Goal: Register for event/course

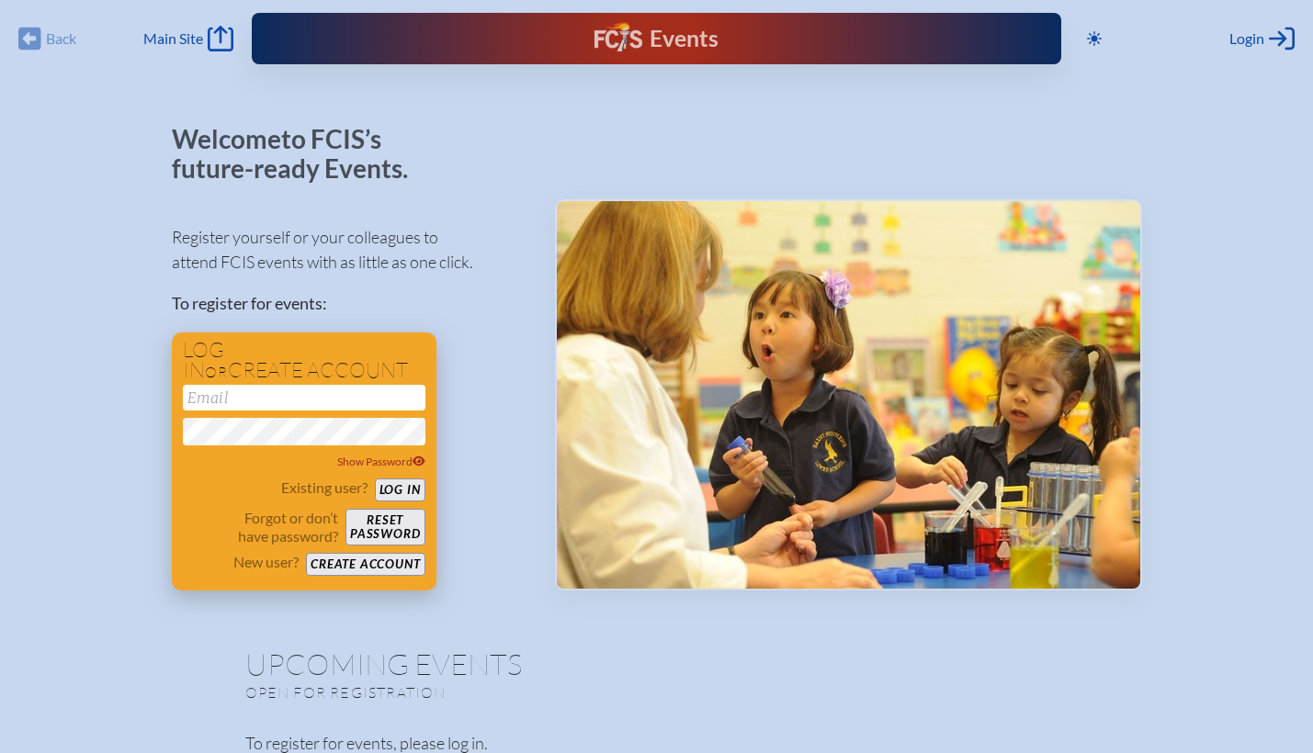
click at [233, 402] on input "email" at bounding box center [304, 398] width 243 height 26
type input "[EMAIL_ADDRESS][DOMAIN_NAME]"
click at [375, 479] on button "Log in" at bounding box center [400, 490] width 51 height 23
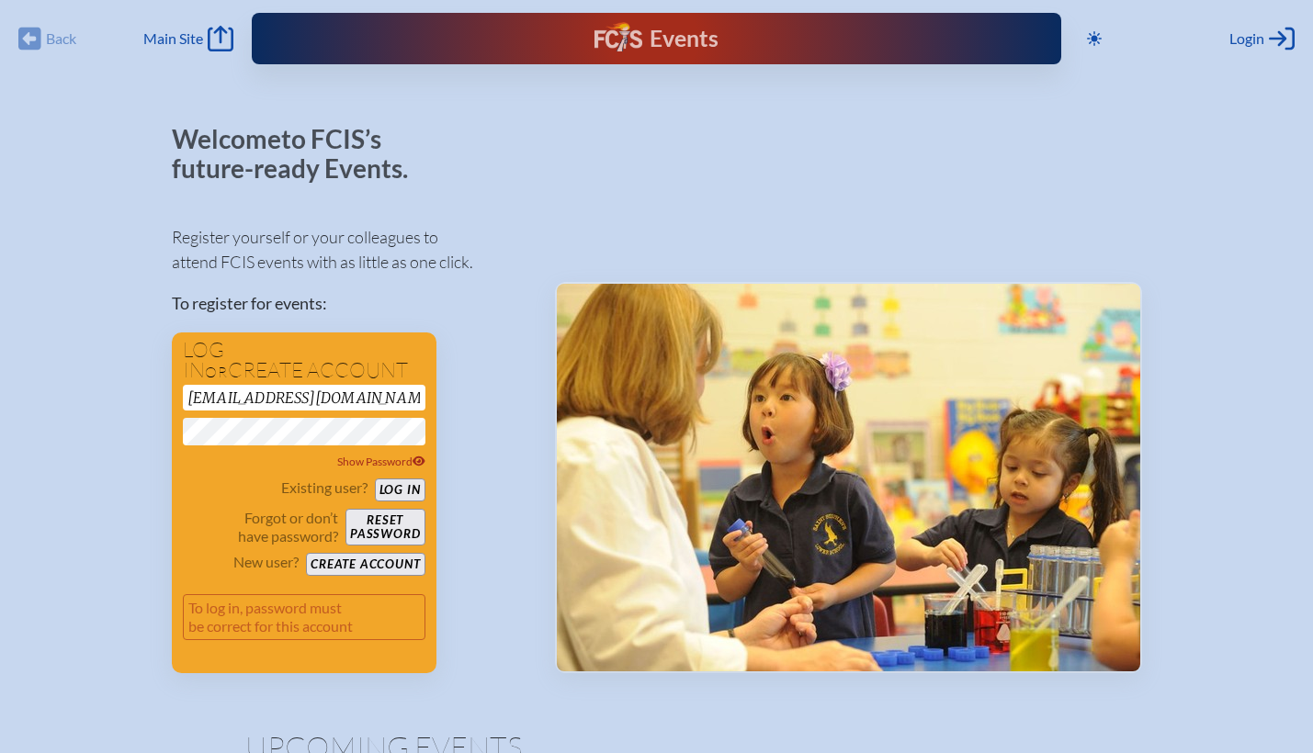
drag, startPoint x: 384, startPoint y: 395, endPoint x: 161, endPoint y: 403, distance: 223.4
click at [401, 487] on button "Log in" at bounding box center [400, 490] width 51 height 23
click at [375, 479] on button "Log in" at bounding box center [400, 490] width 51 height 23
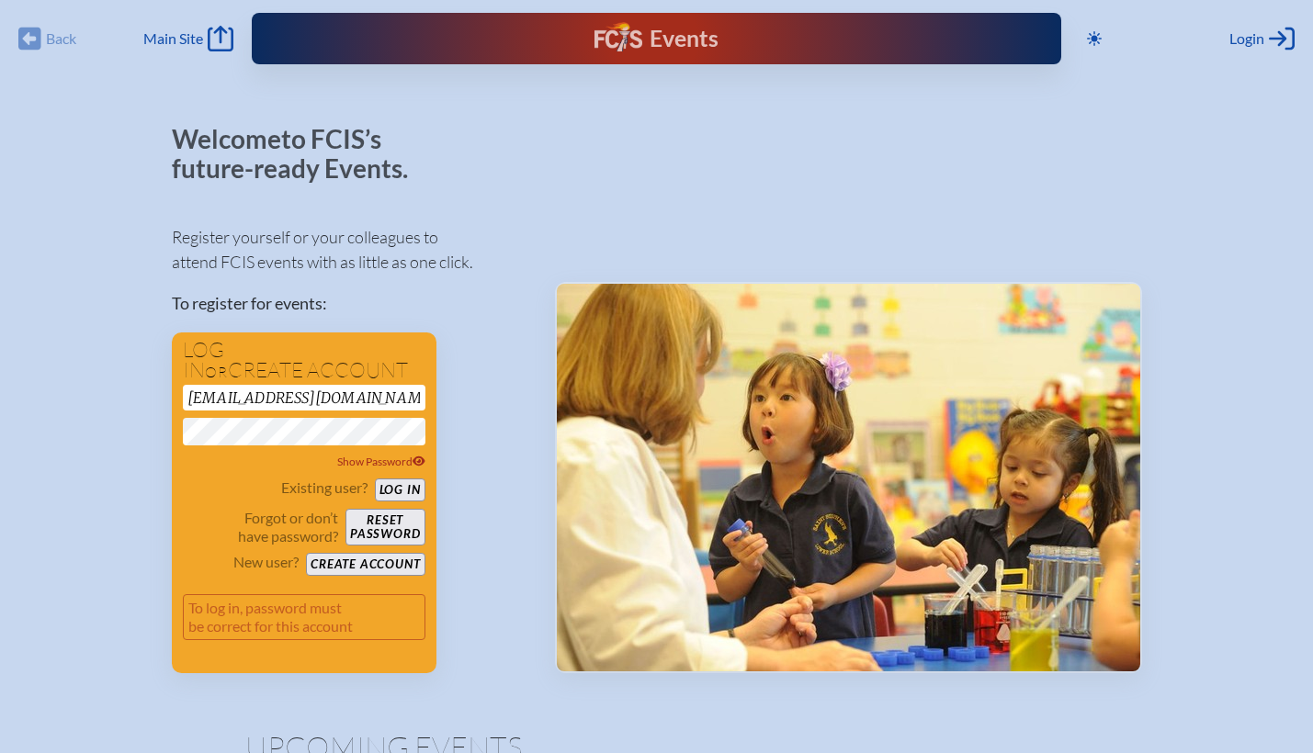
click at [375, 479] on button "Log in" at bounding box center [400, 490] width 51 height 23
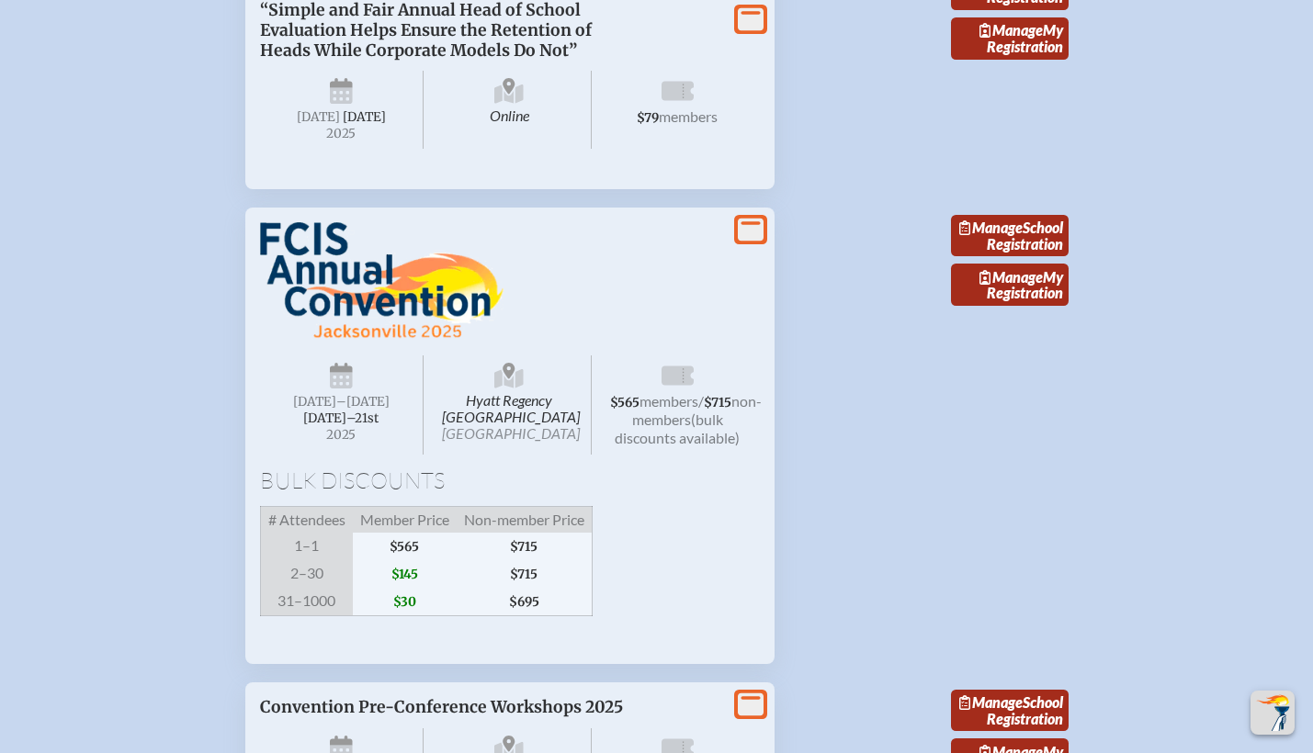
scroll to position [1287, 0]
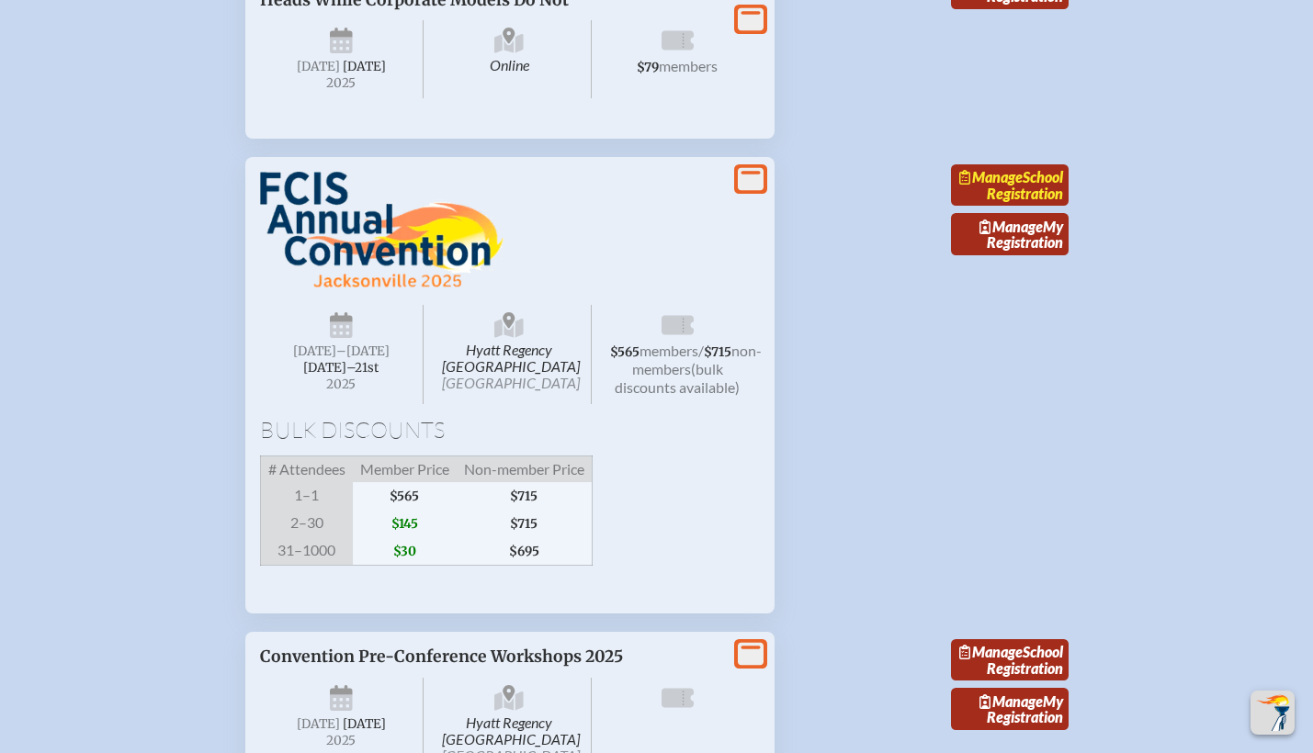
click at [1039, 207] on link "Manage School Registration" at bounding box center [1010, 185] width 118 height 42
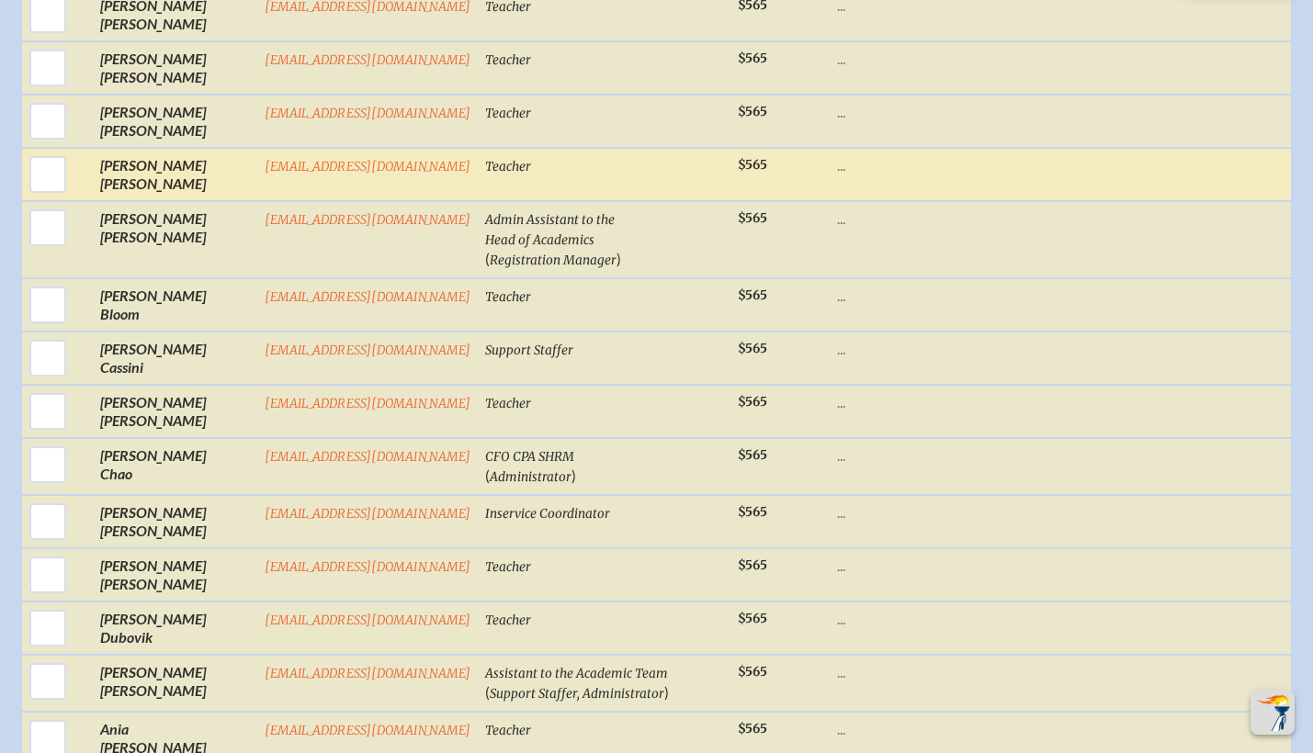
scroll to position [1099, 0]
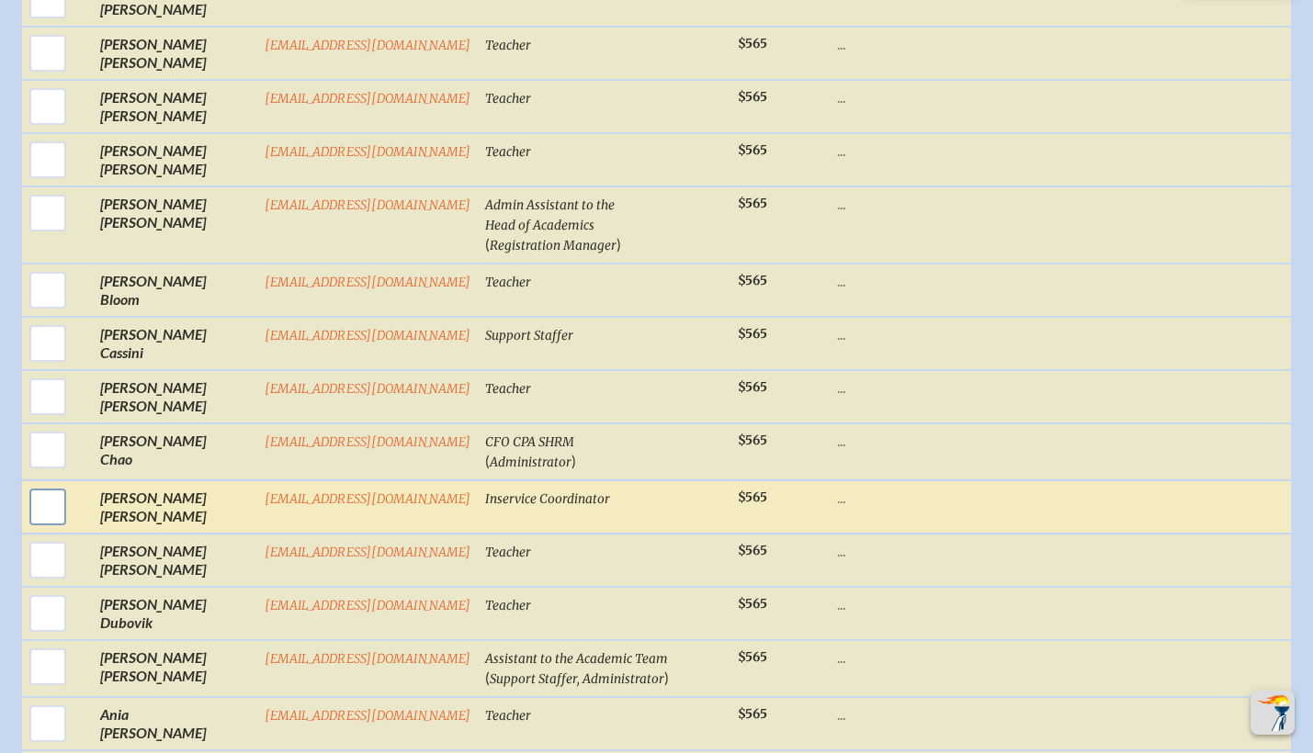
click at [35, 484] on input "checkbox" at bounding box center [48, 507] width 46 height 46
checkbox input "true"
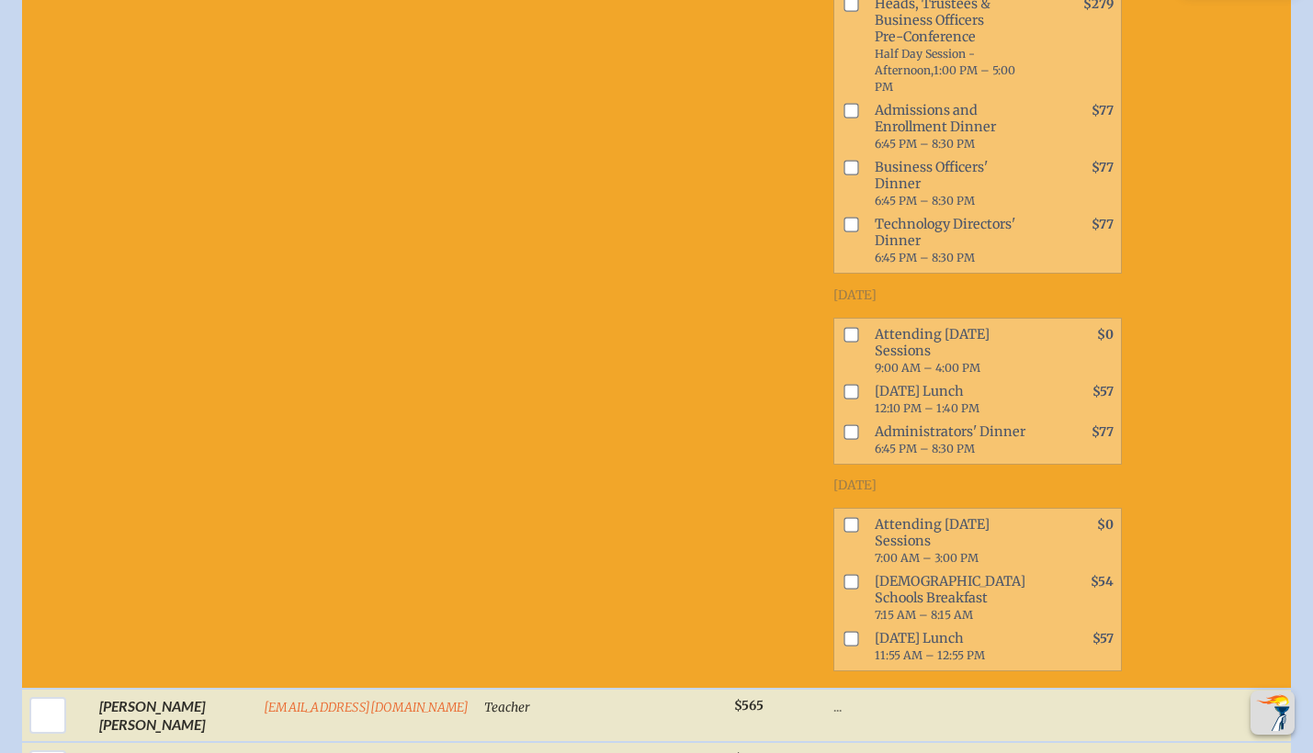
scroll to position [2130, 0]
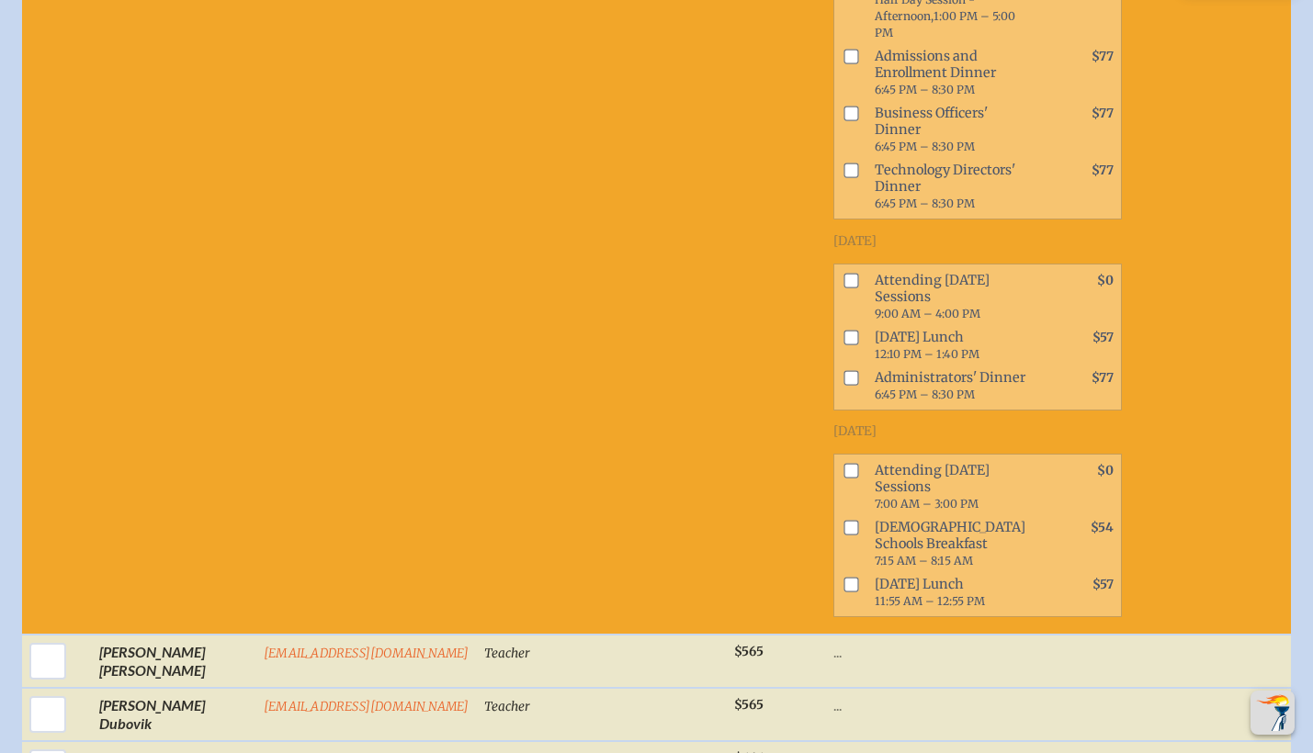
click at [843, 273] on input "checkbox" at bounding box center [850, 280] width 15 height 15
checkbox input "true"
click at [843, 330] on input "checkbox" at bounding box center [850, 337] width 15 height 15
checkbox input "true"
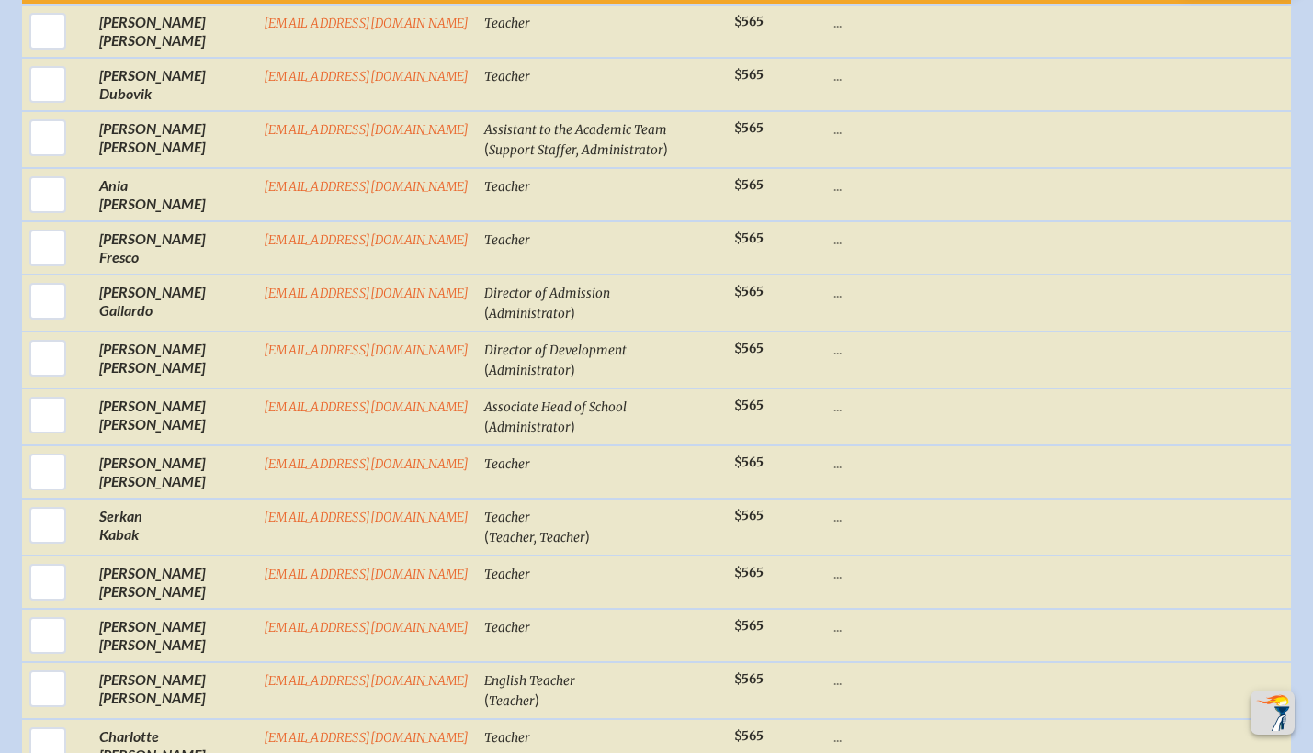
scroll to position [2784, 0]
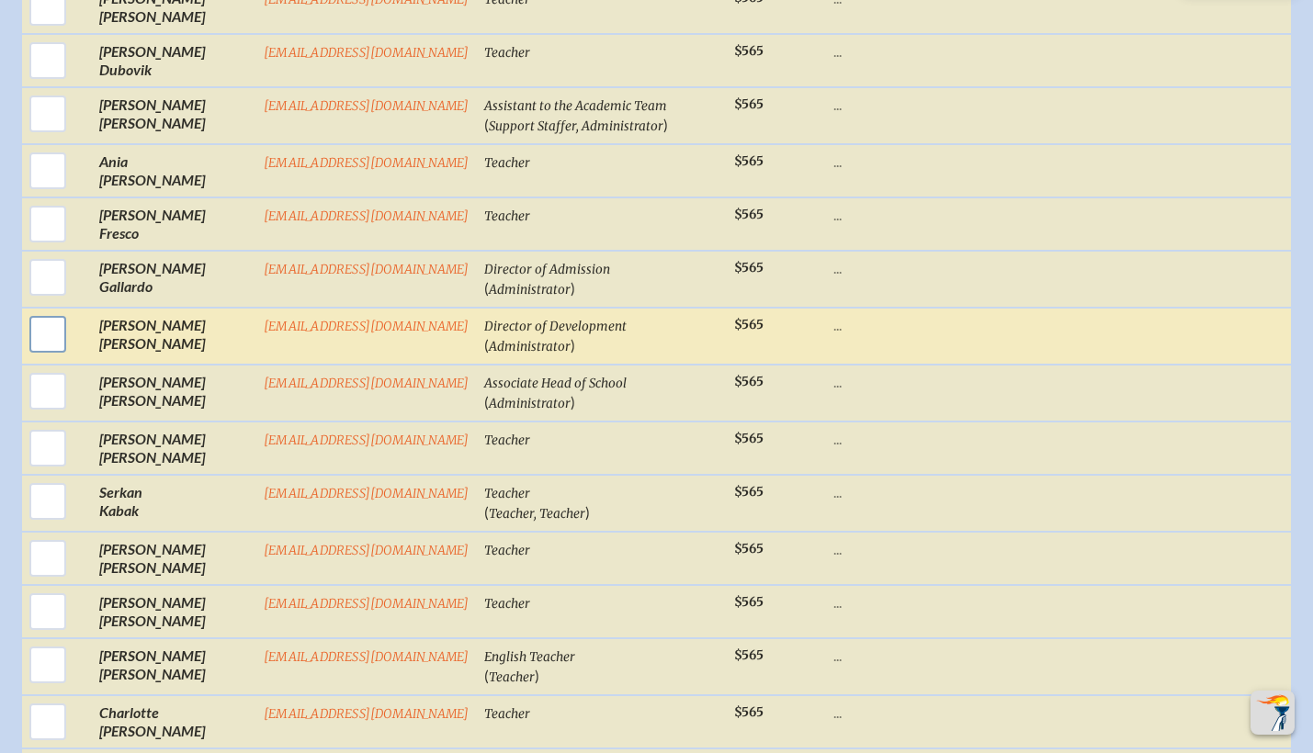
click at [41, 333] on input "checkbox" at bounding box center [48, 334] width 46 height 46
checkbox input "true"
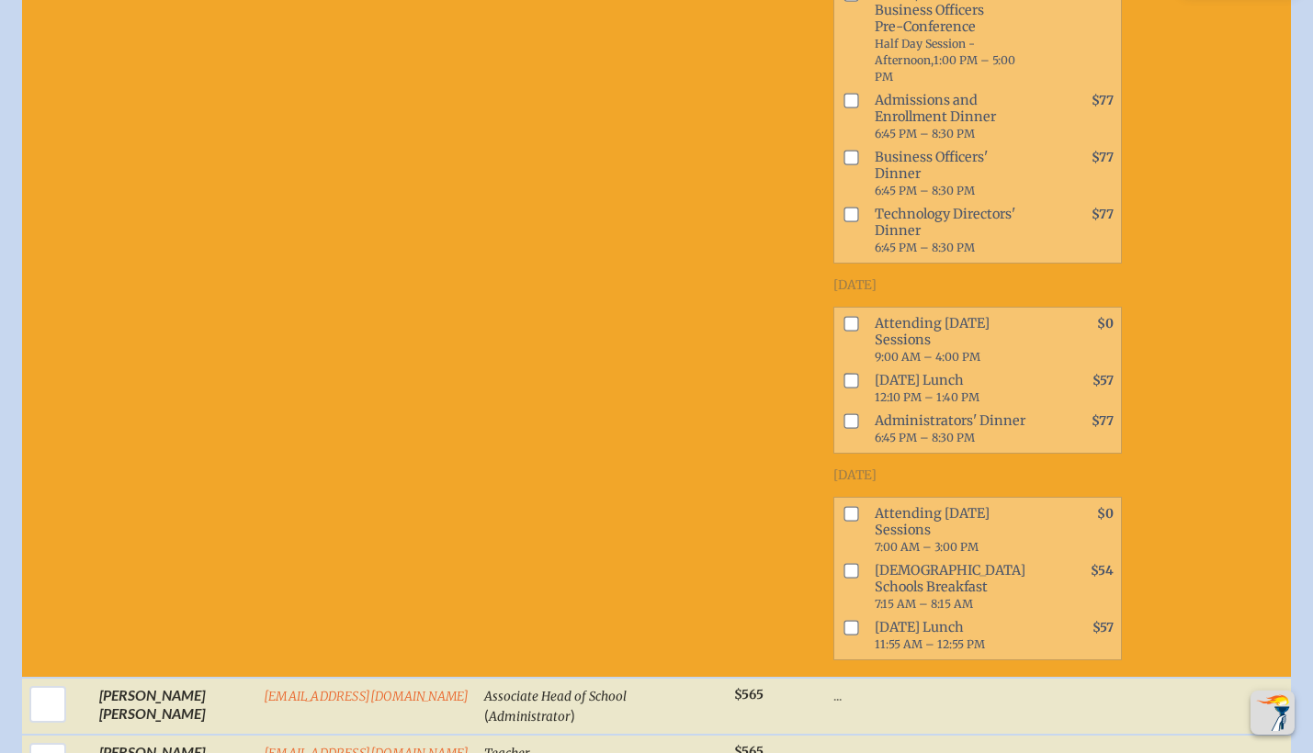
scroll to position [3778, 0]
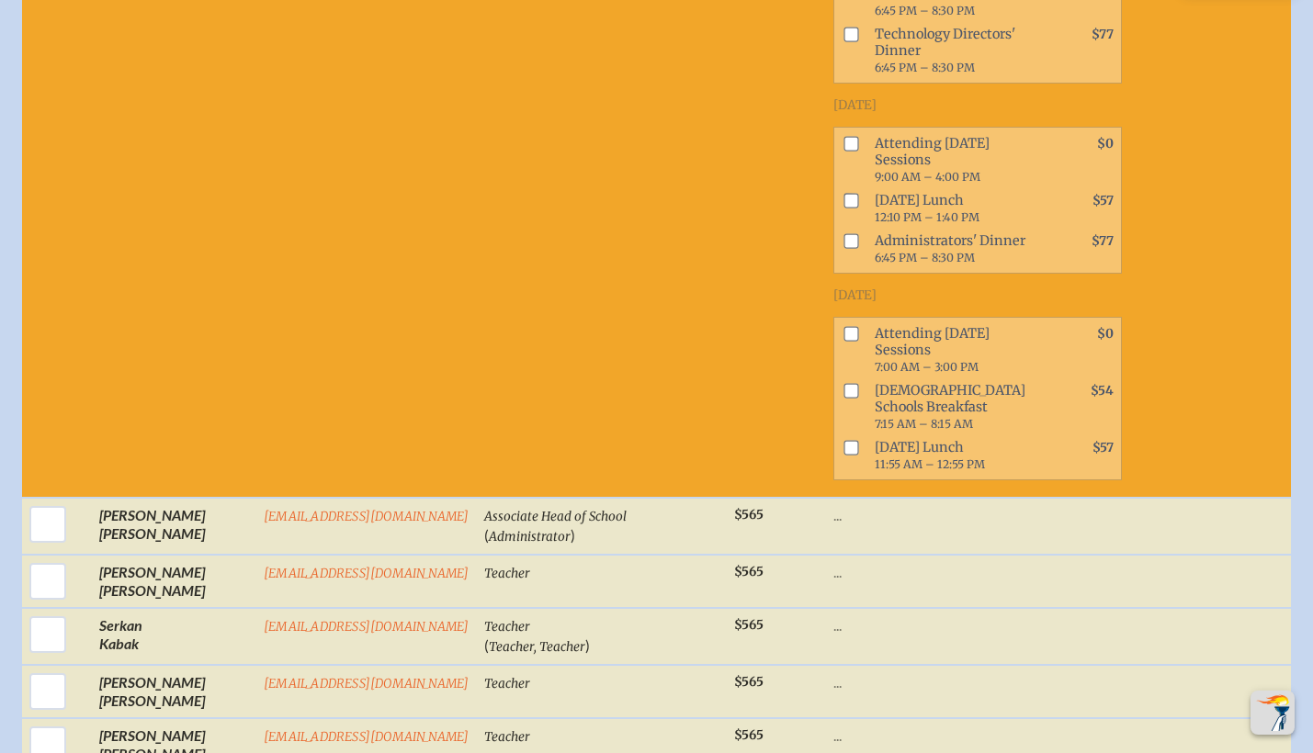
click at [843, 152] on input "checkbox" at bounding box center [850, 144] width 15 height 15
checkbox input "true"
click at [843, 209] on input "checkbox" at bounding box center [850, 201] width 15 height 15
checkbox input "true"
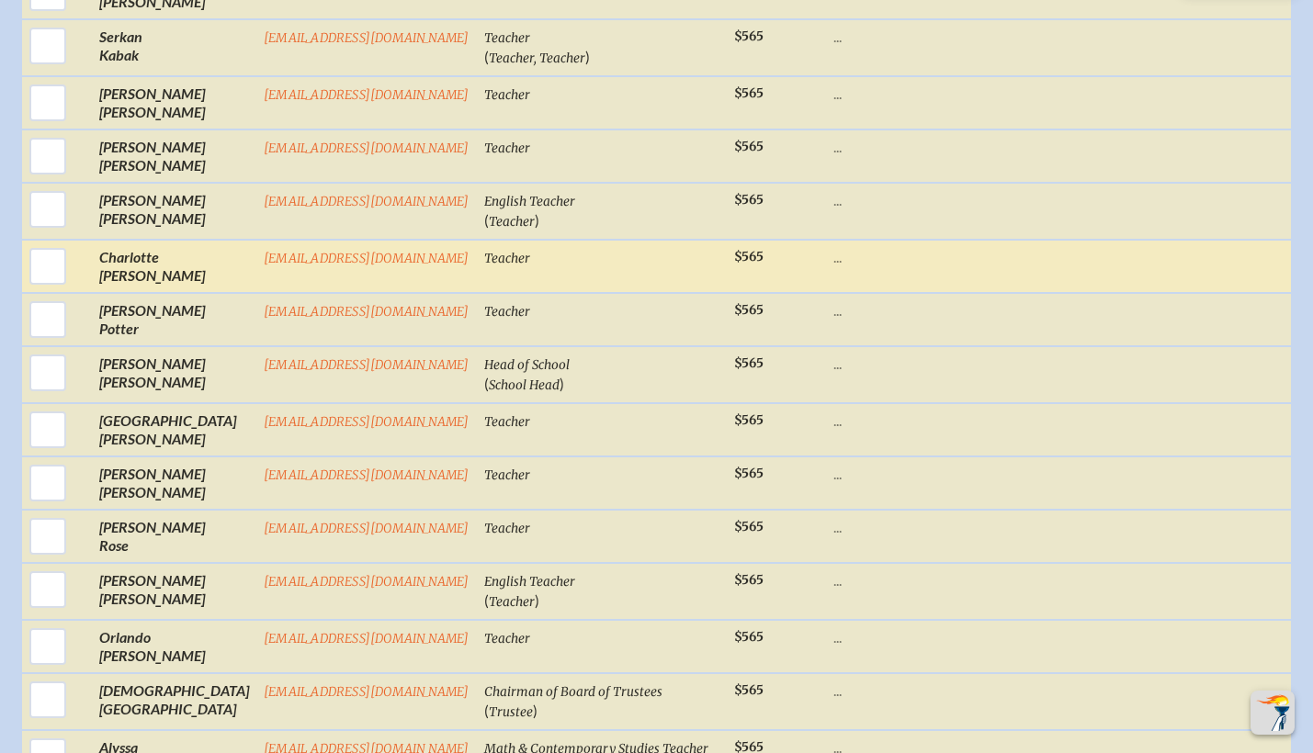
scroll to position [4368, 0]
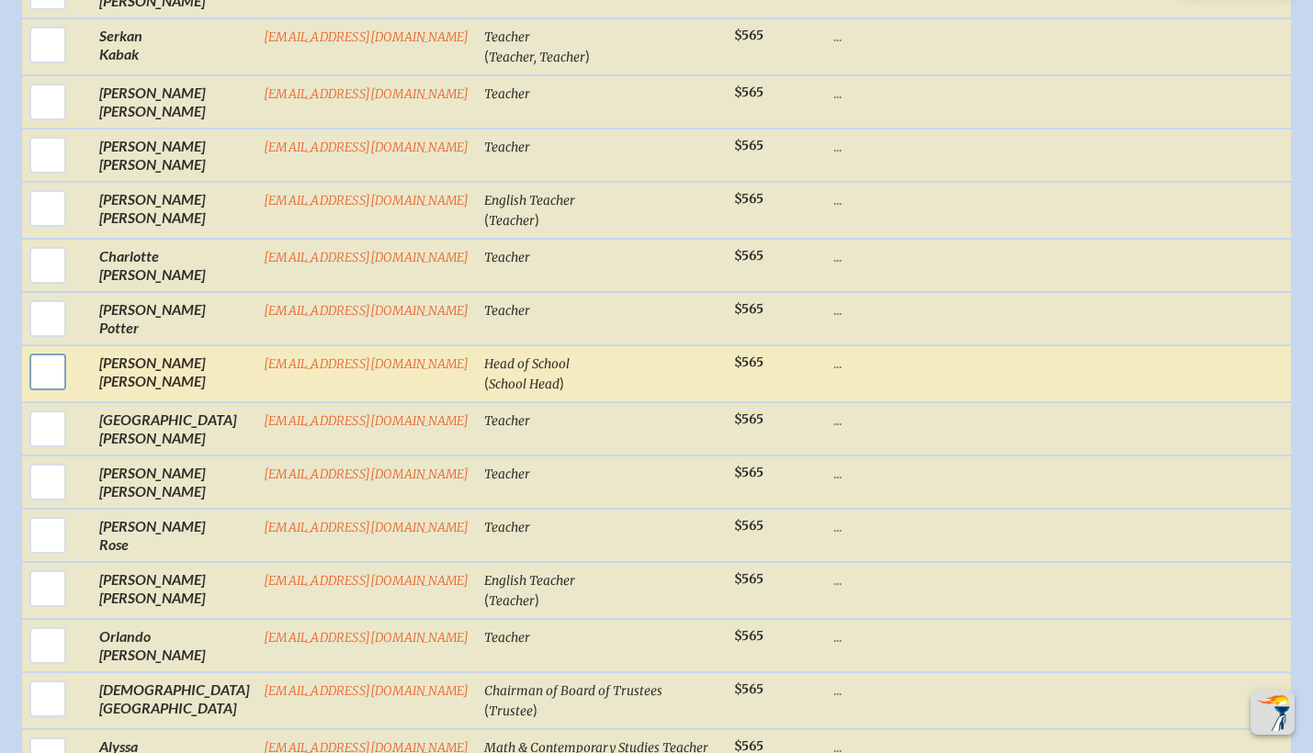
click at [42, 395] on input "checkbox" at bounding box center [48, 372] width 46 height 46
checkbox input "true"
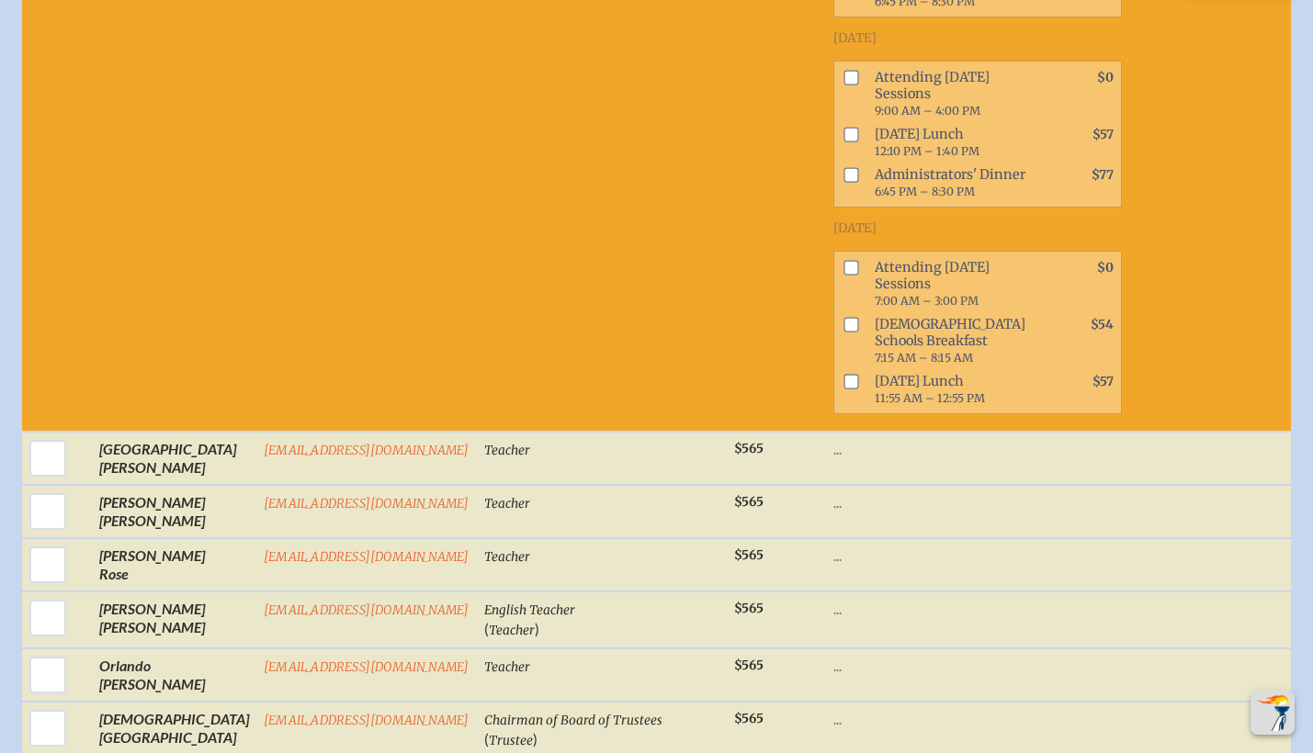
scroll to position [5463, 0]
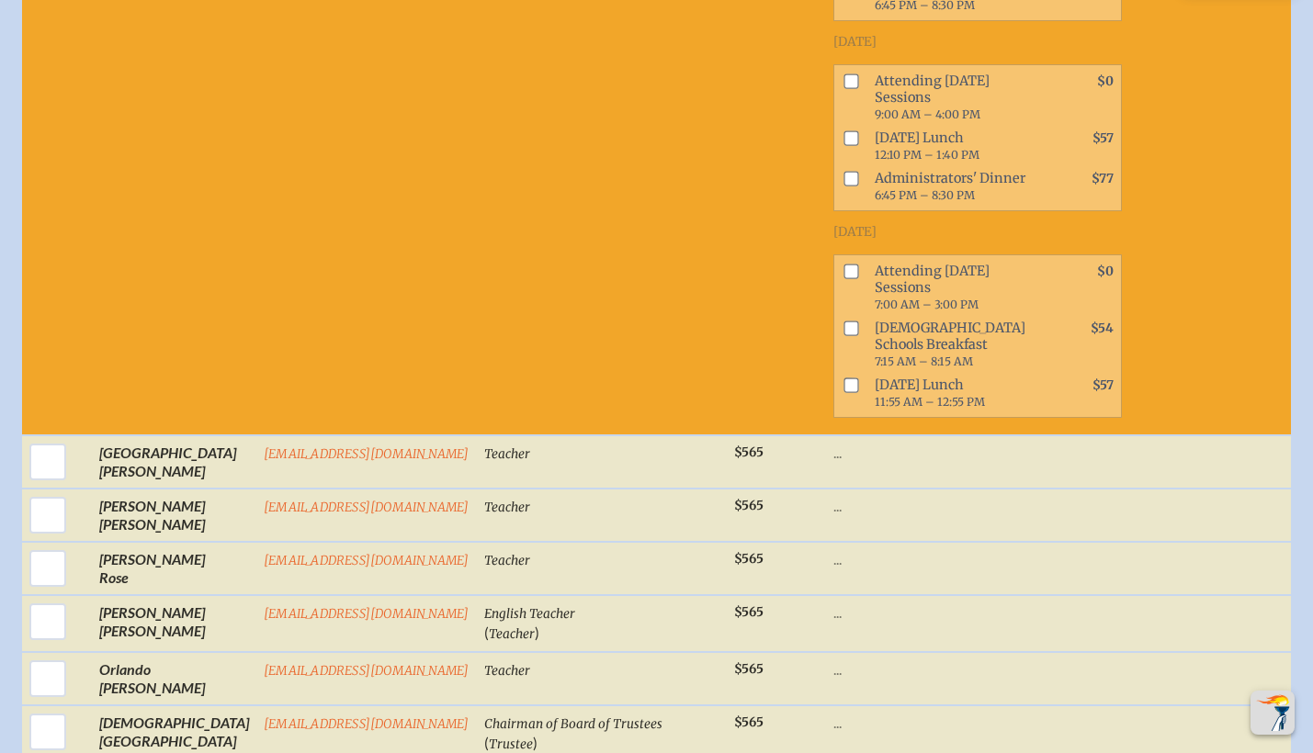
click at [843, 88] on input "checkbox" at bounding box center [850, 80] width 15 height 15
checkbox input "true"
click at [843, 145] on input "checkbox" at bounding box center [850, 137] width 15 height 15
checkbox input "true"
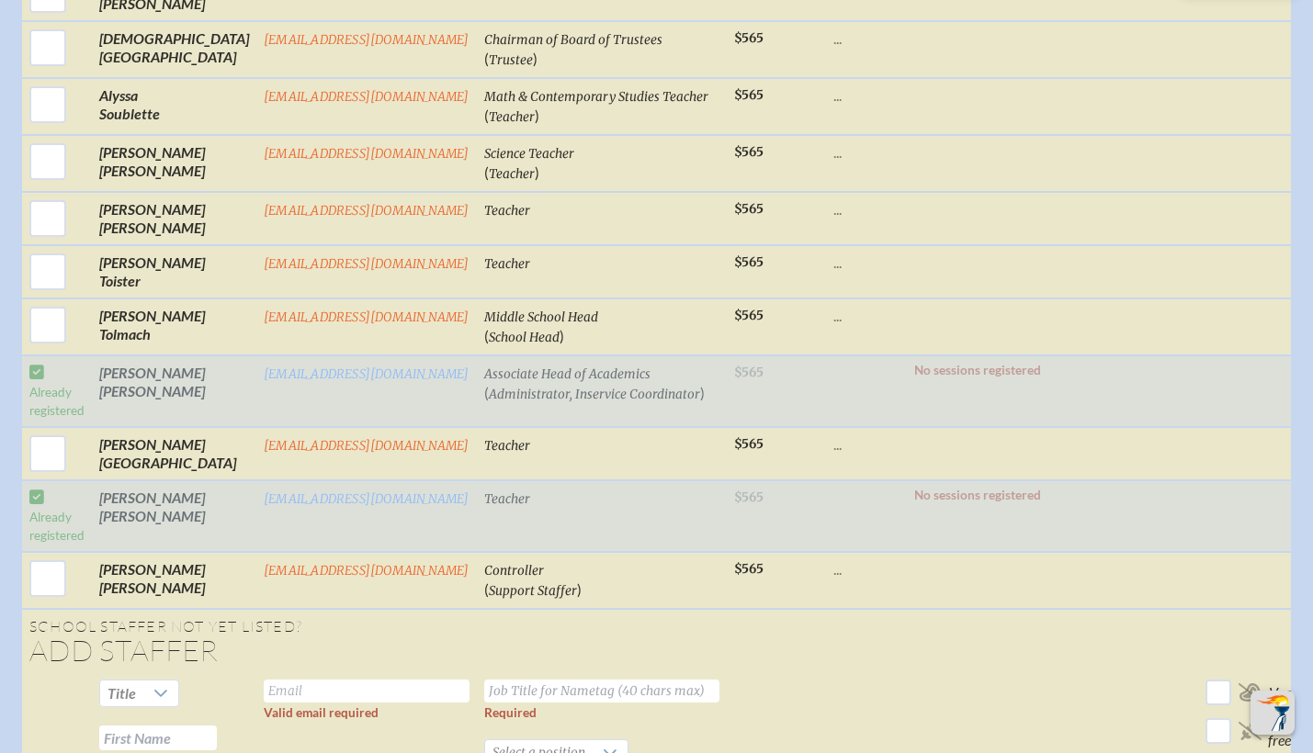
scroll to position [6148, 0]
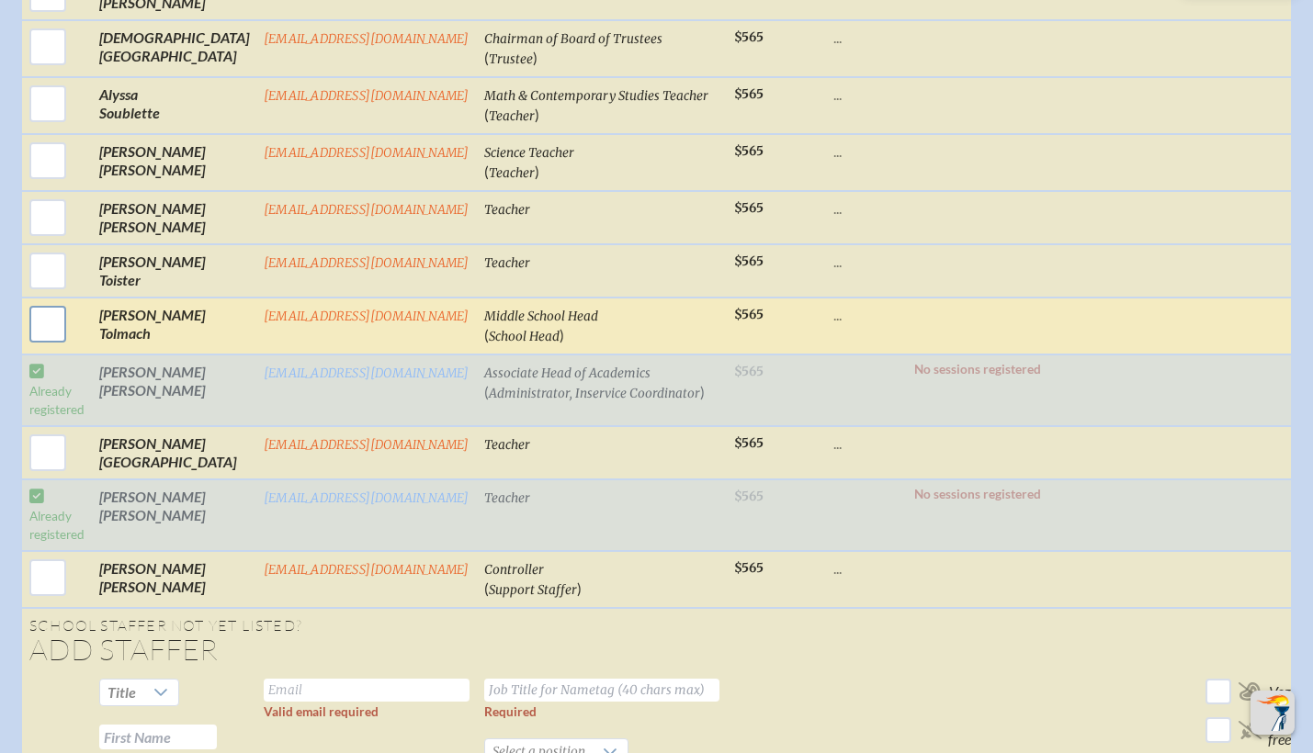
click at [50, 347] on input "checkbox" at bounding box center [48, 324] width 46 height 46
checkbox input "true"
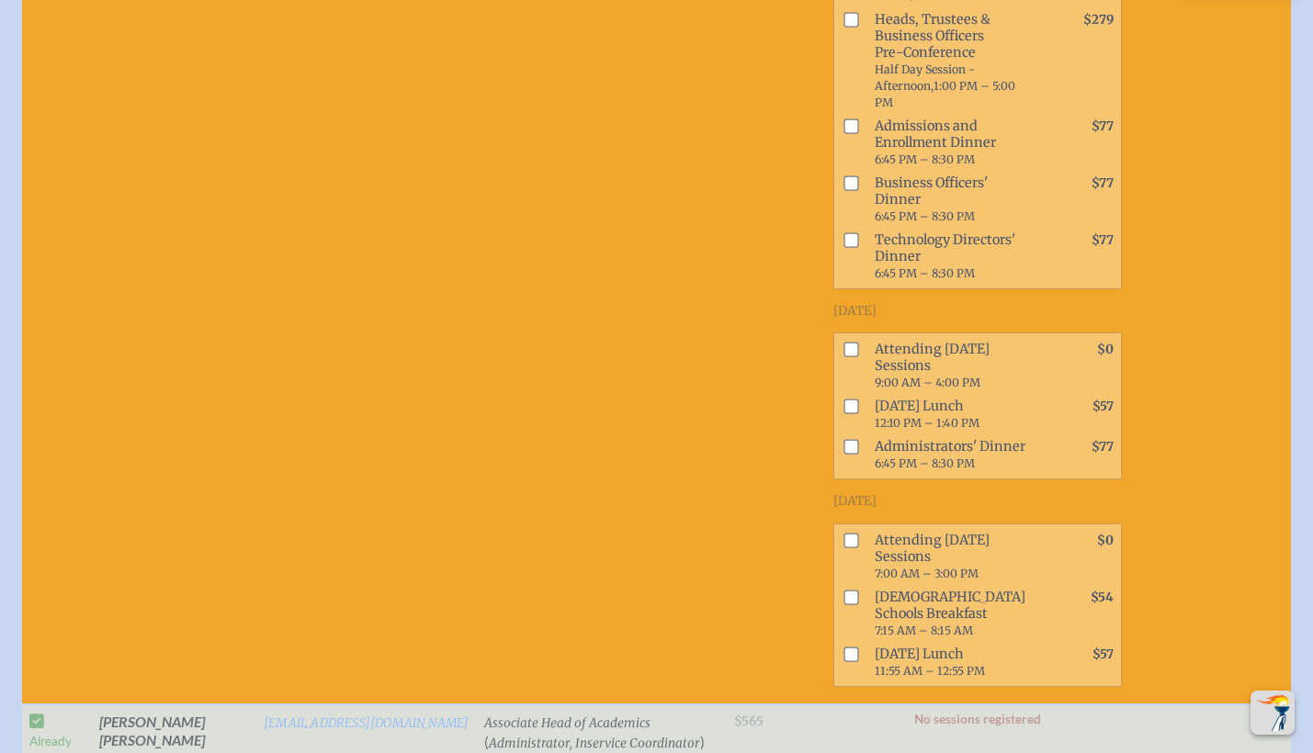
scroll to position [7212, 0]
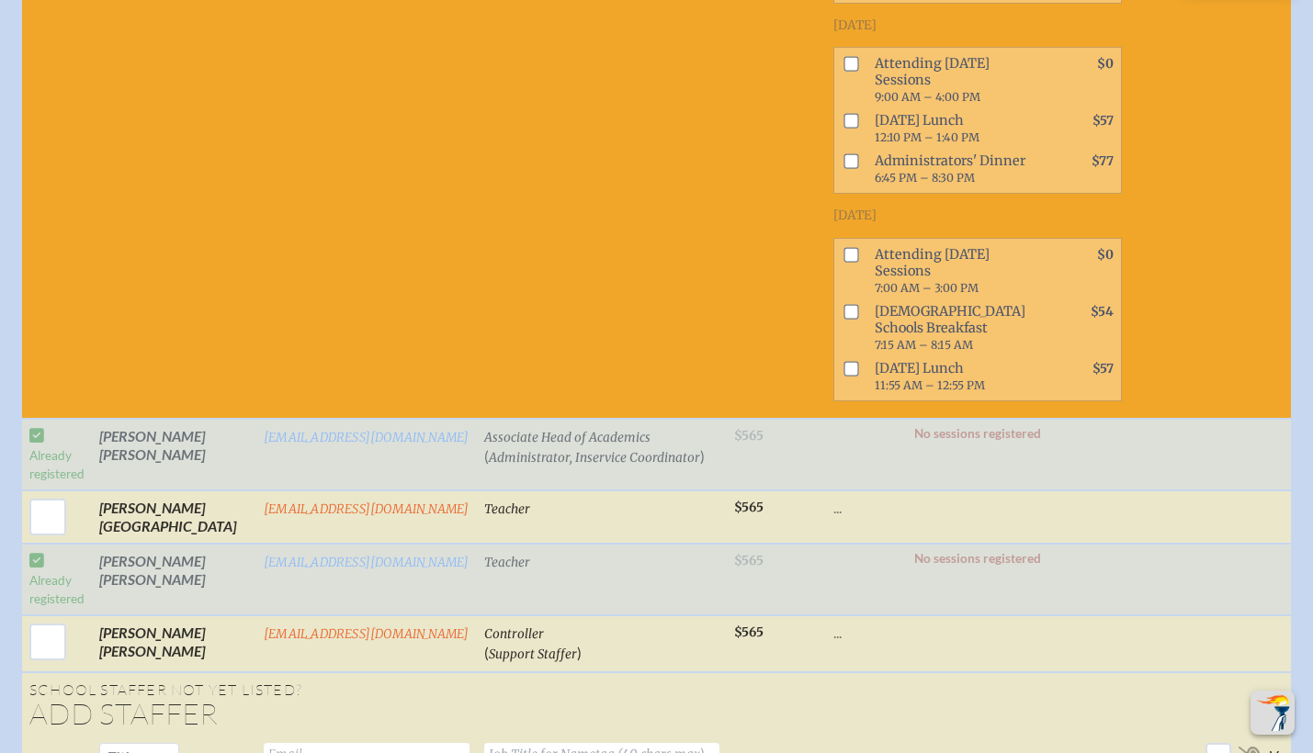
click at [843, 72] on input "checkbox" at bounding box center [850, 64] width 15 height 15
checkbox input "true"
click at [843, 129] on input "checkbox" at bounding box center [850, 121] width 15 height 15
checkbox input "true"
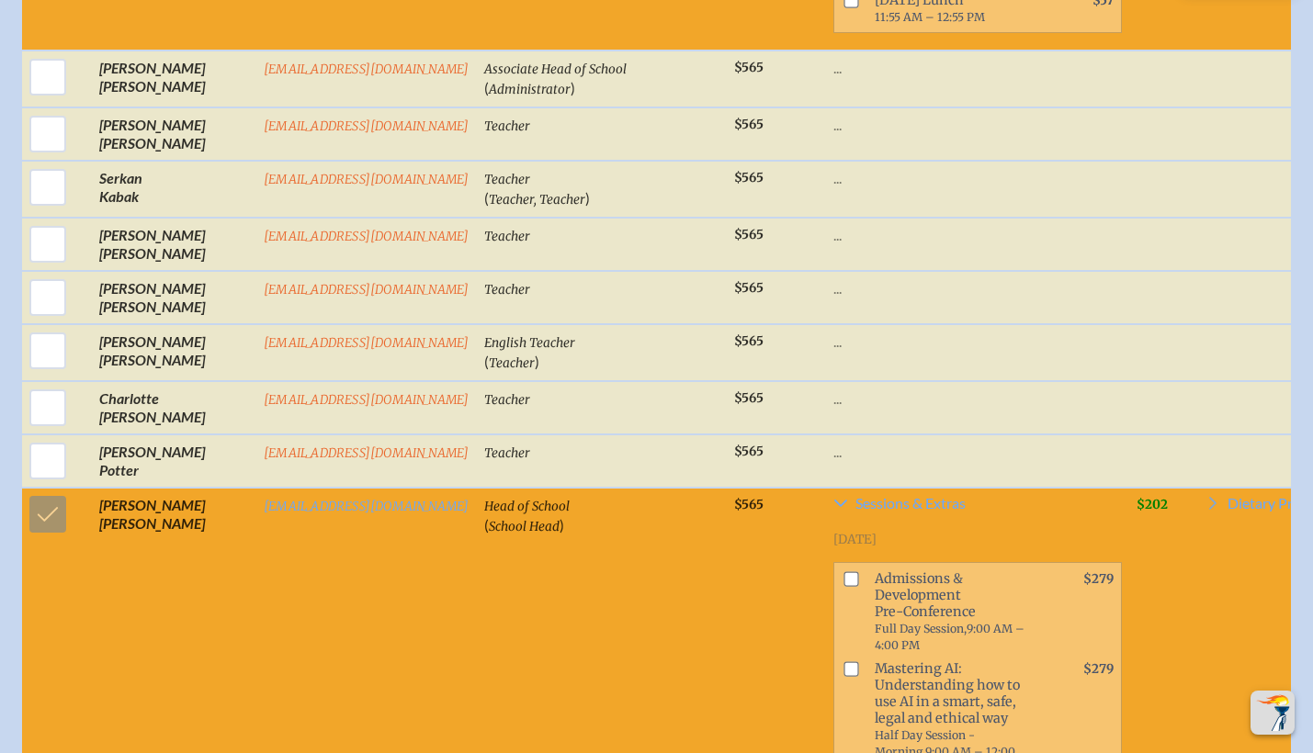
scroll to position [4140, 0]
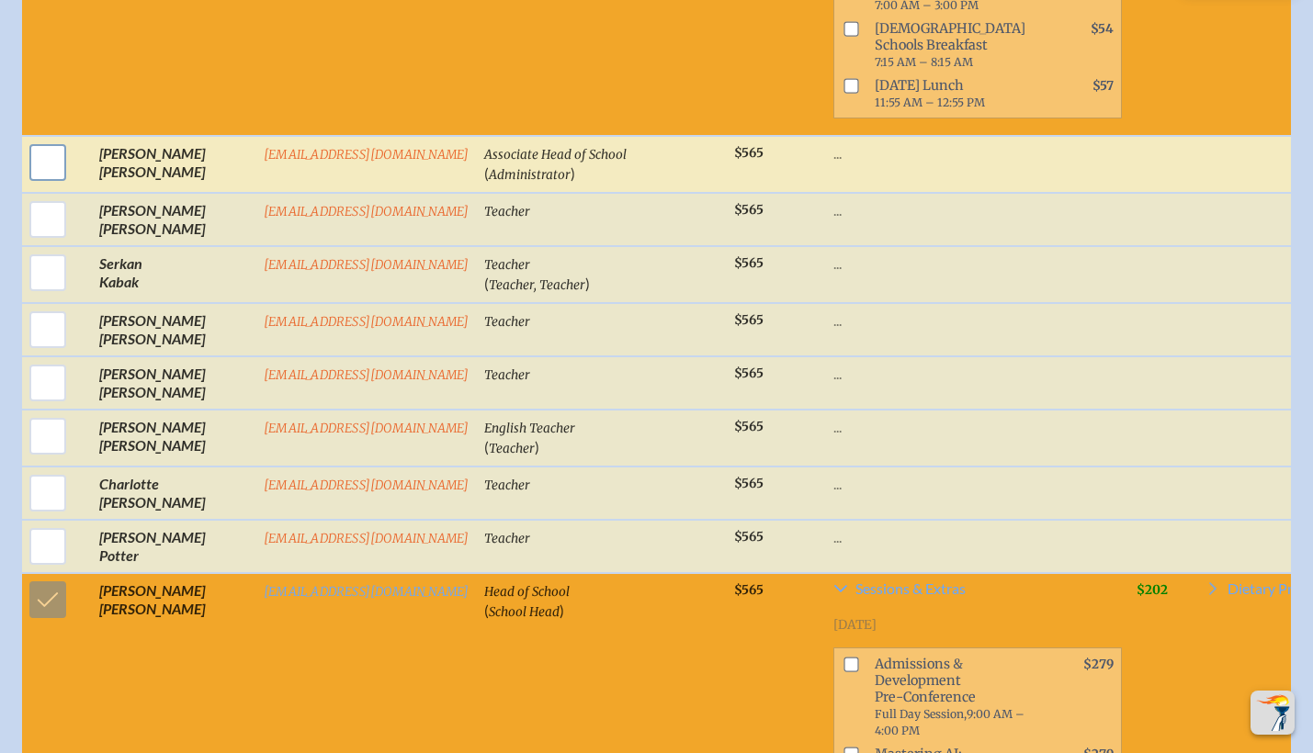
click at [31, 186] on input "checkbox" at bounding box center [48, 163] width 46 height 46
checkbox input "true"
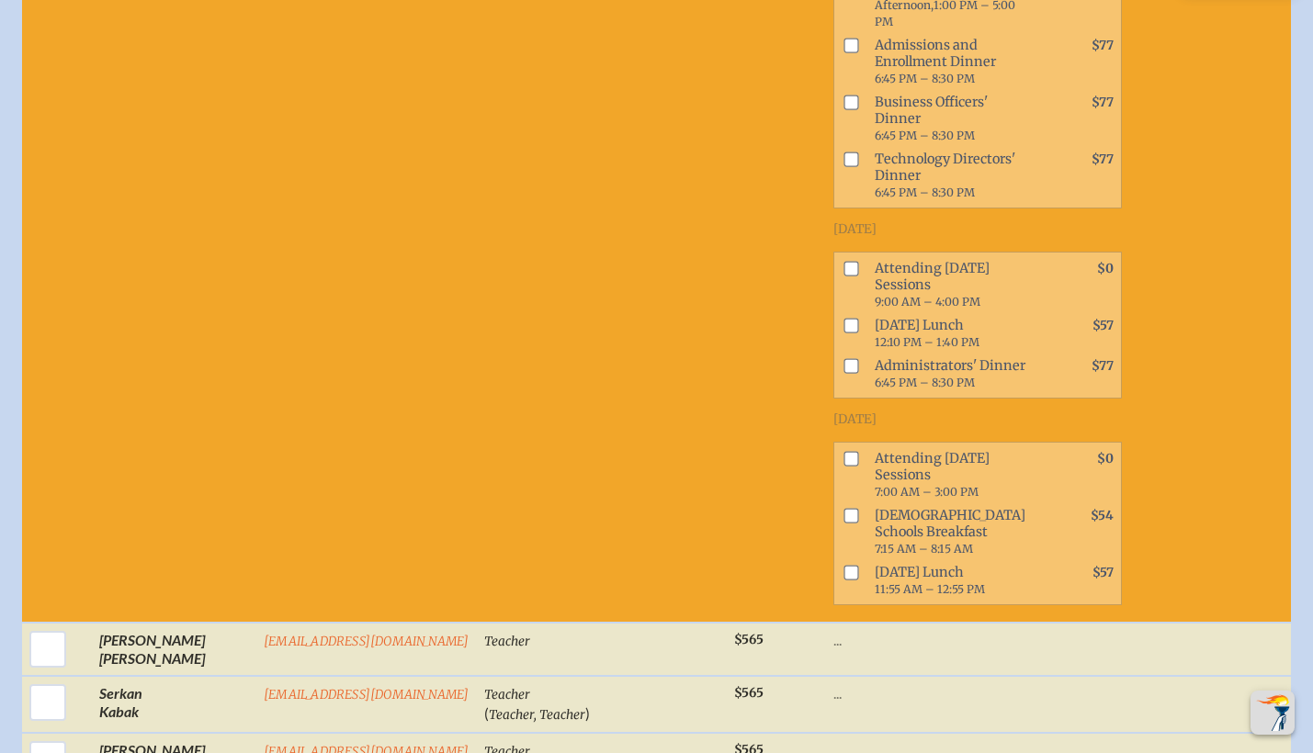
scroll to position [4846, 0]
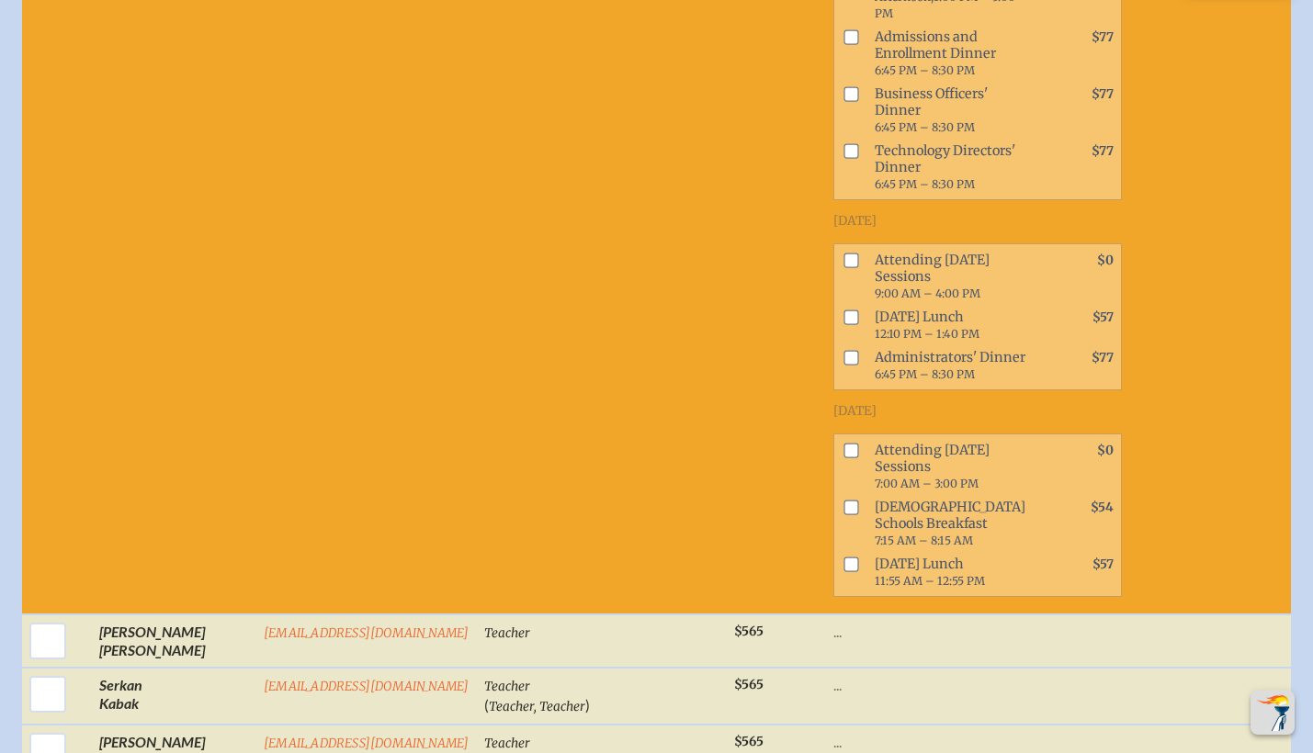
click at [843, 267] on input "checkbox" at bounding box center [850, 260] width 15 height 15
checkbox input "true"
click at [843, 324] on input "checkbox" at bounding box center [850, 317] width 15 height 15
checkbox input "true"
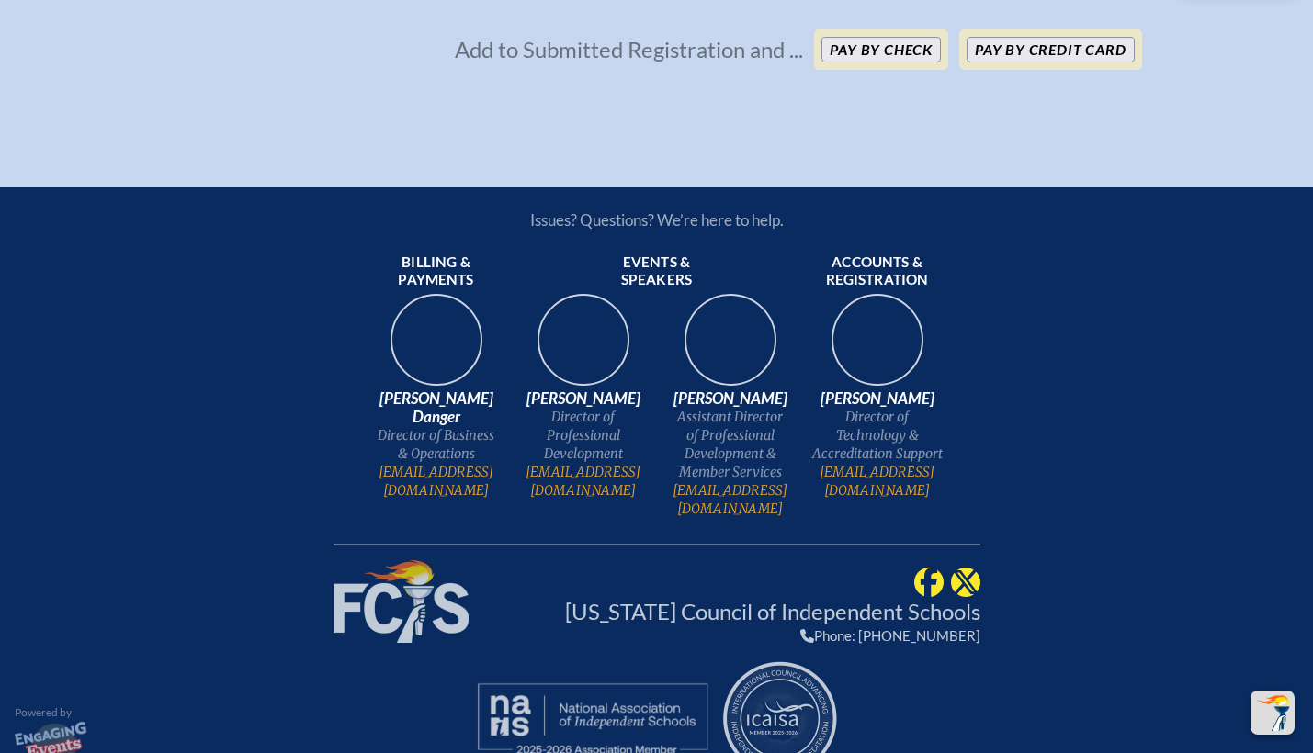
scroll to position [9306, 0]
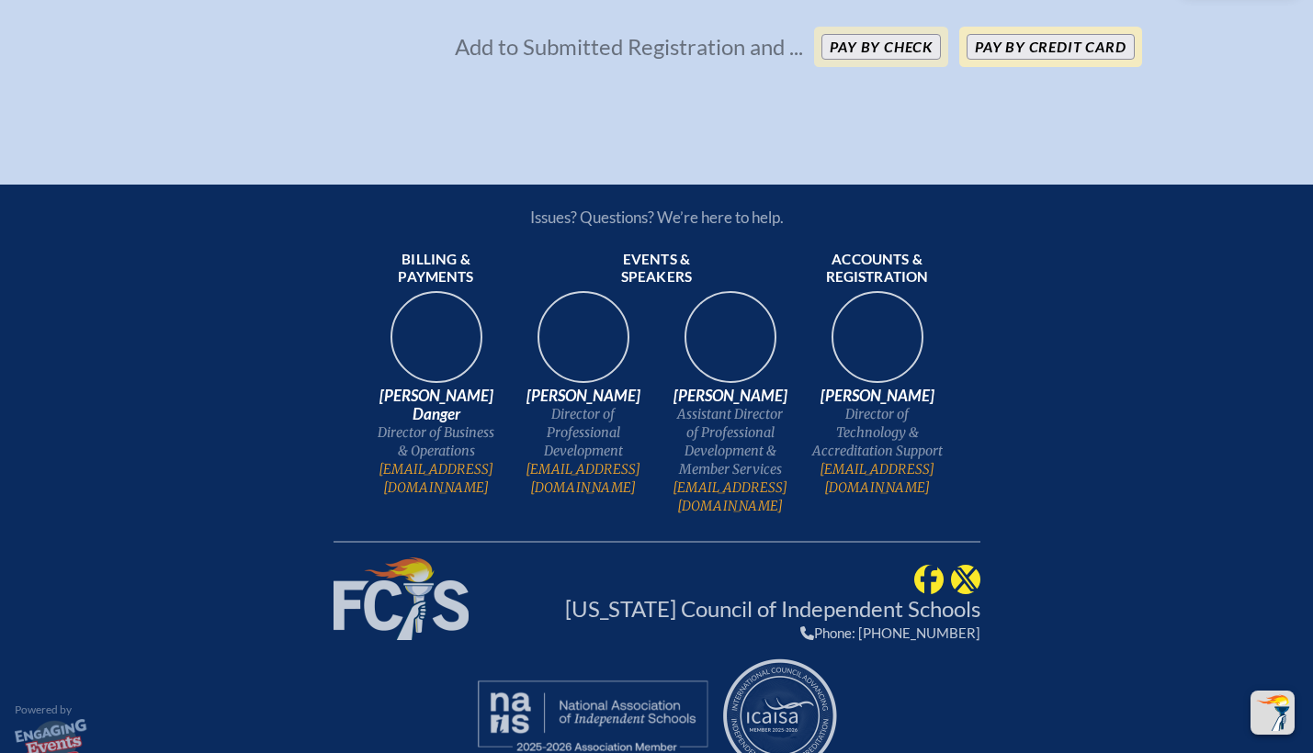
click at [1032, 60] on button "Pay by Credit Card" at bounding box center [1050, 47] width 167 height 26
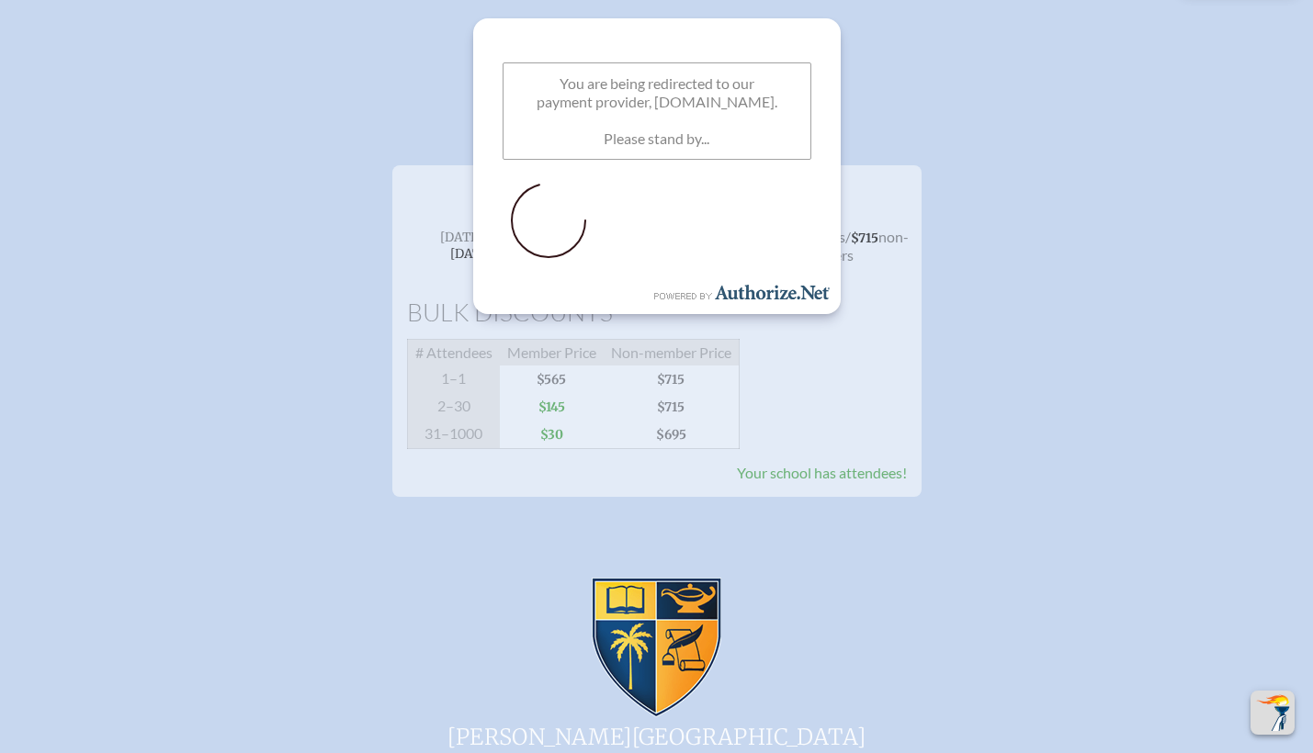
scroll to position [0, 0]
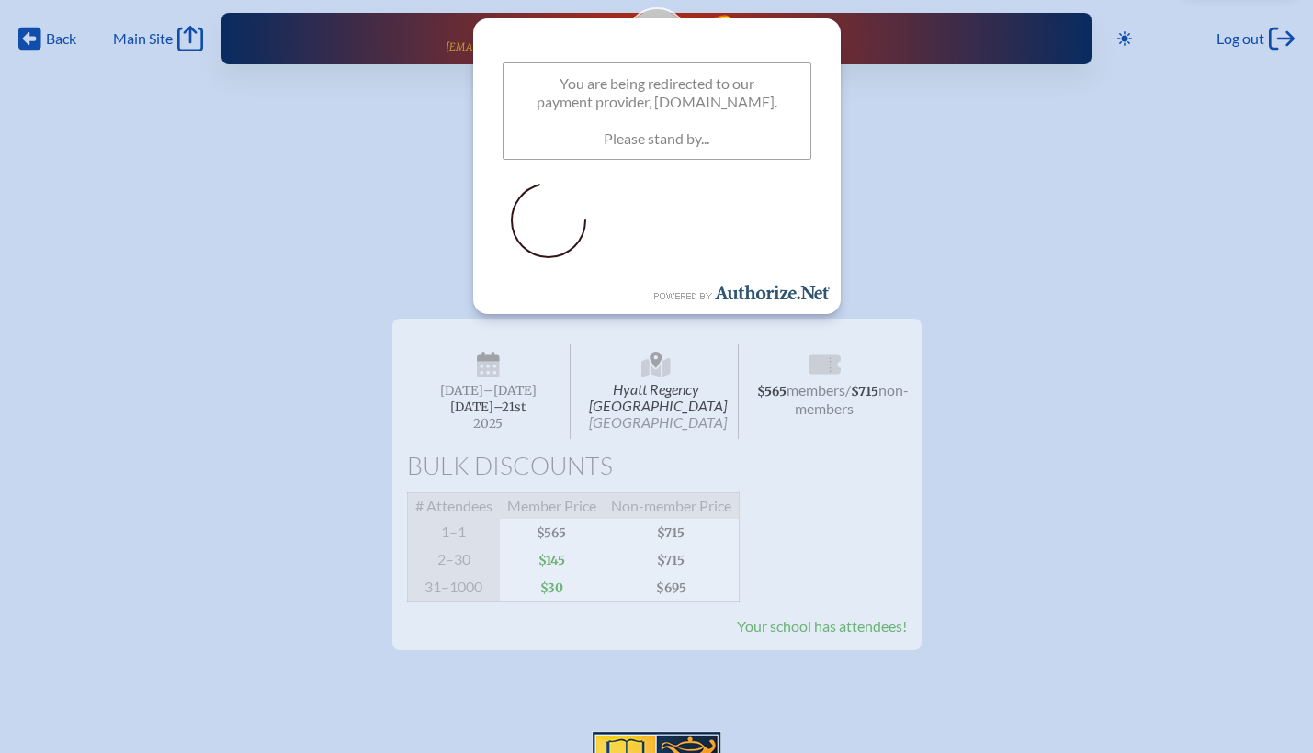
click at [1069, 211] on h1 "Event Registration" at bounding box center [656, 202] width 1313 height 29
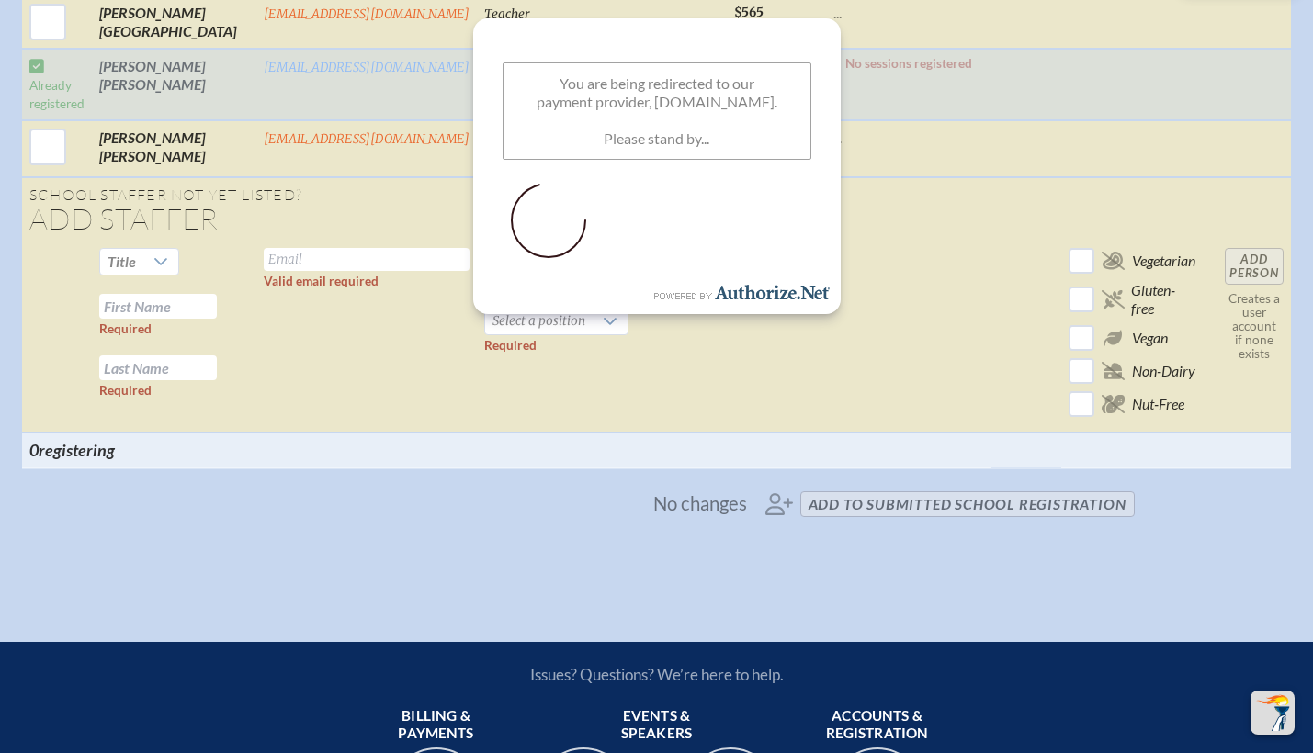
scroll to position [3564, 0]
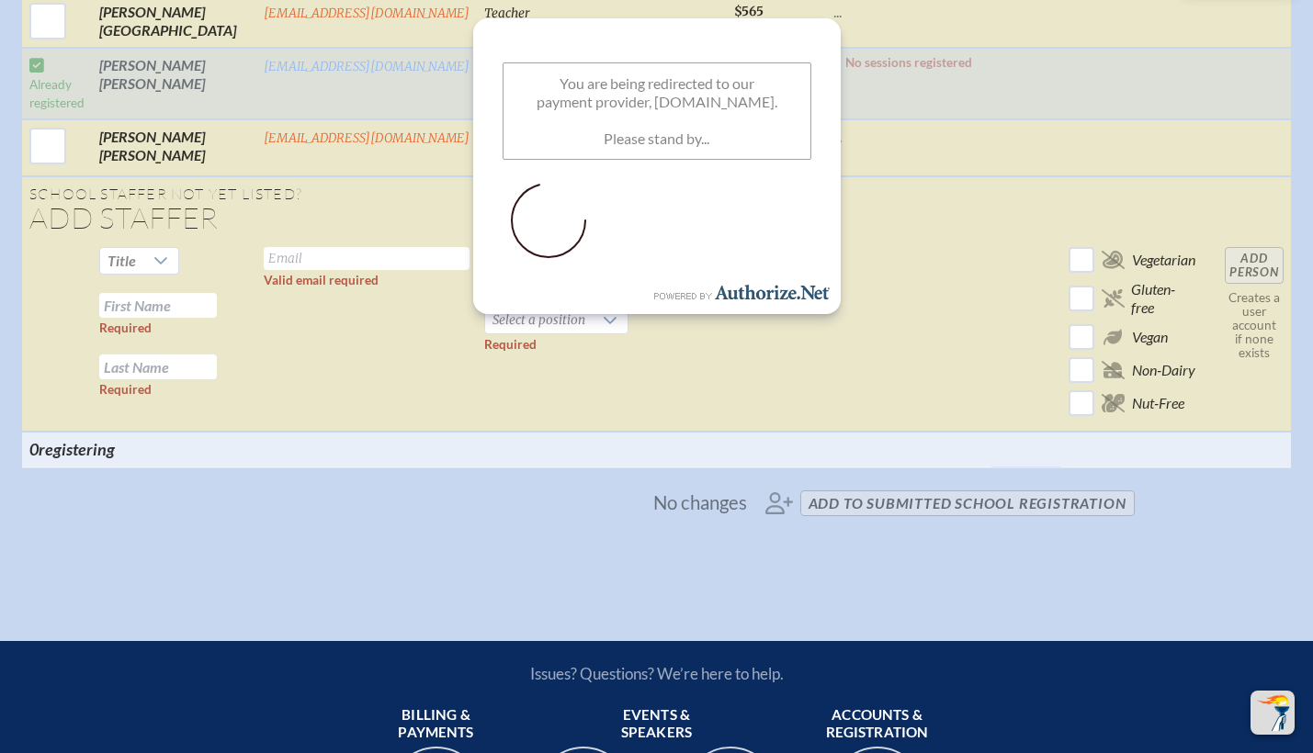
click at [695, 146] on p "You are being redirected to our payment provider, [DOMAIN_NAME]. Please stand b…" at bounding box center [657, 110] width 309 height 97
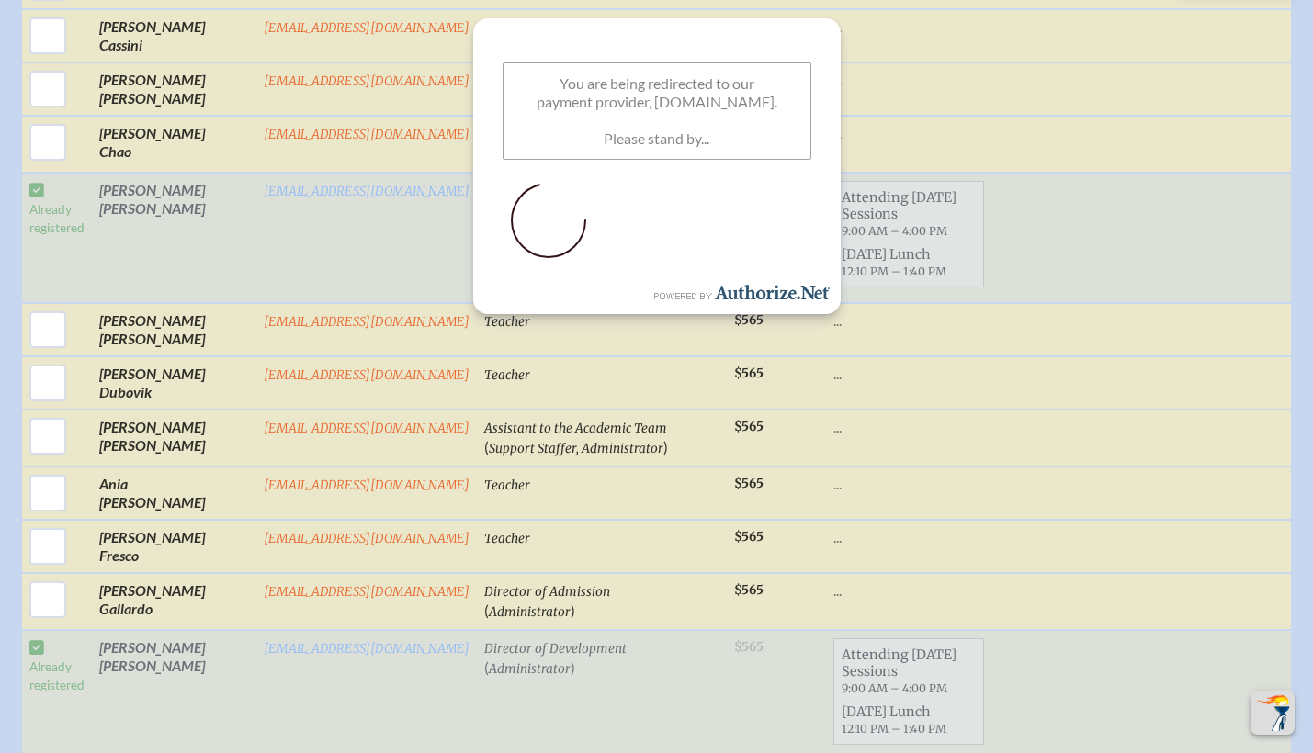
scroll to position [0, 0]
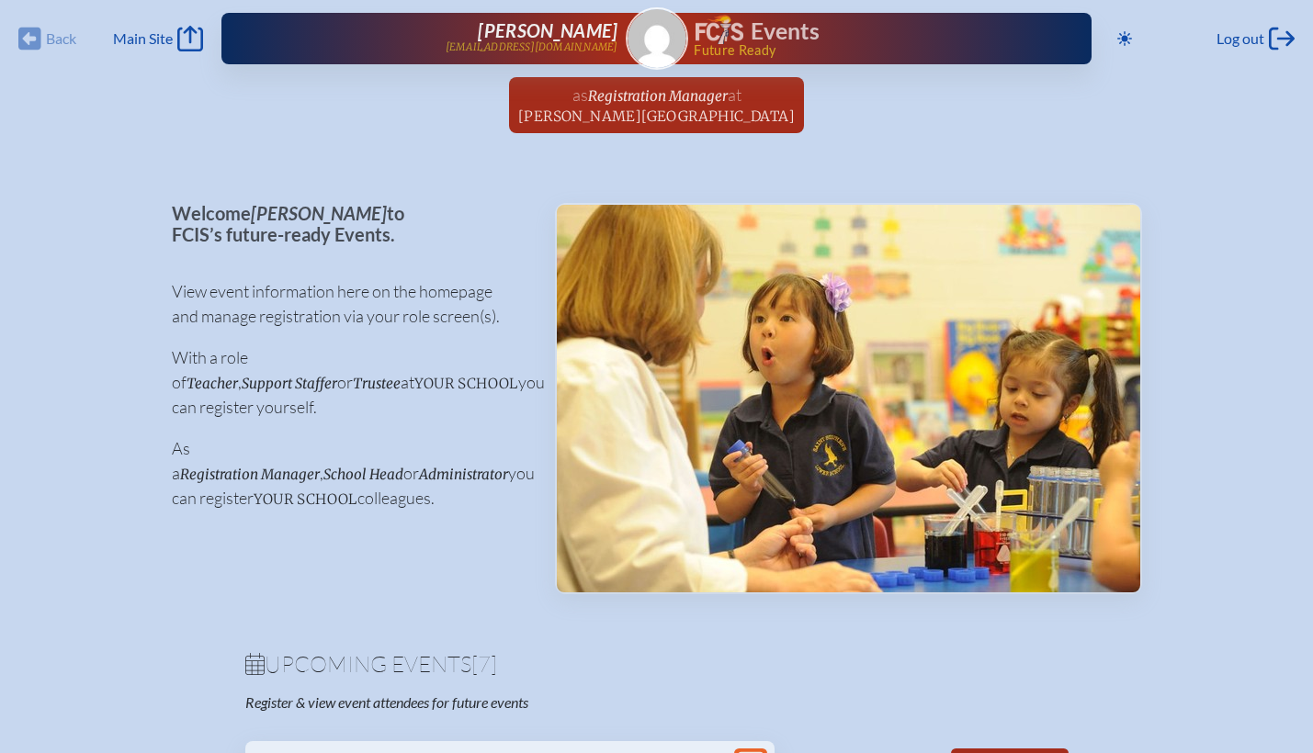
scroll to position [1287, 0]
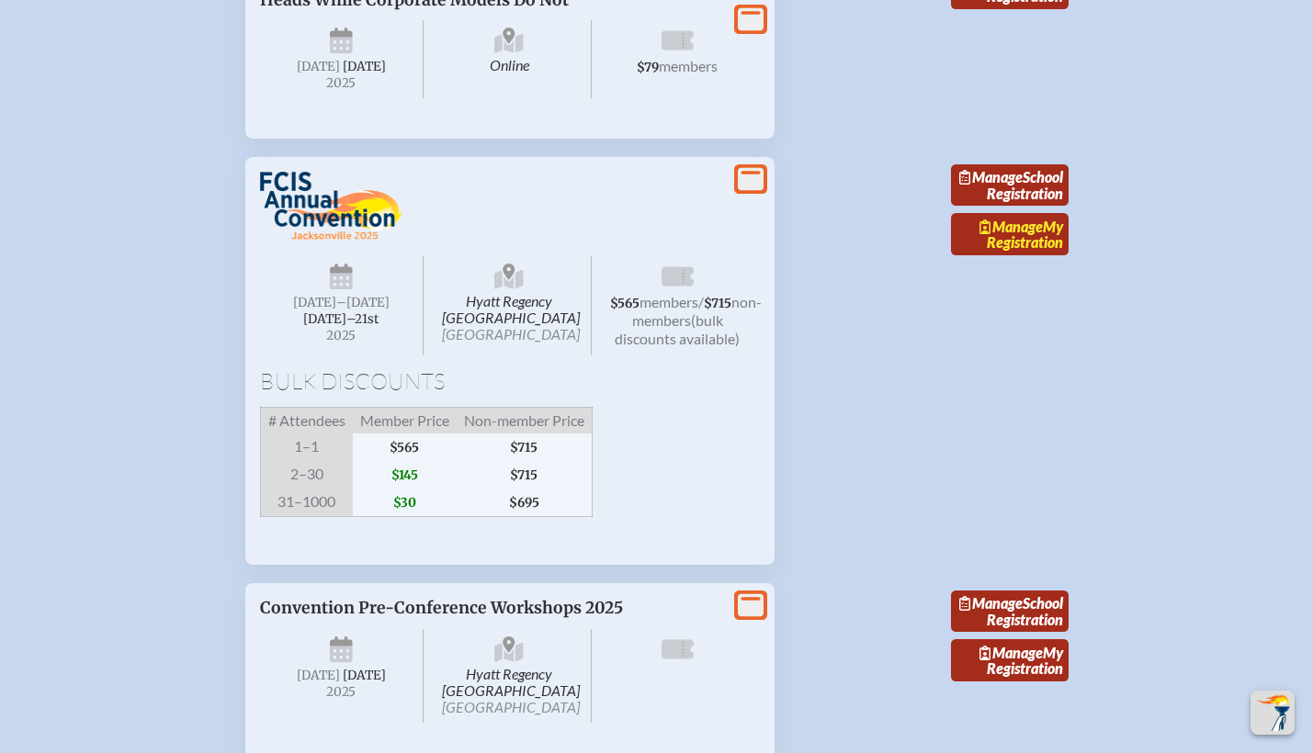
click at [1009, 255] on link "Manage My Registration" at bounding box center [1010, 234] width 118 height 42
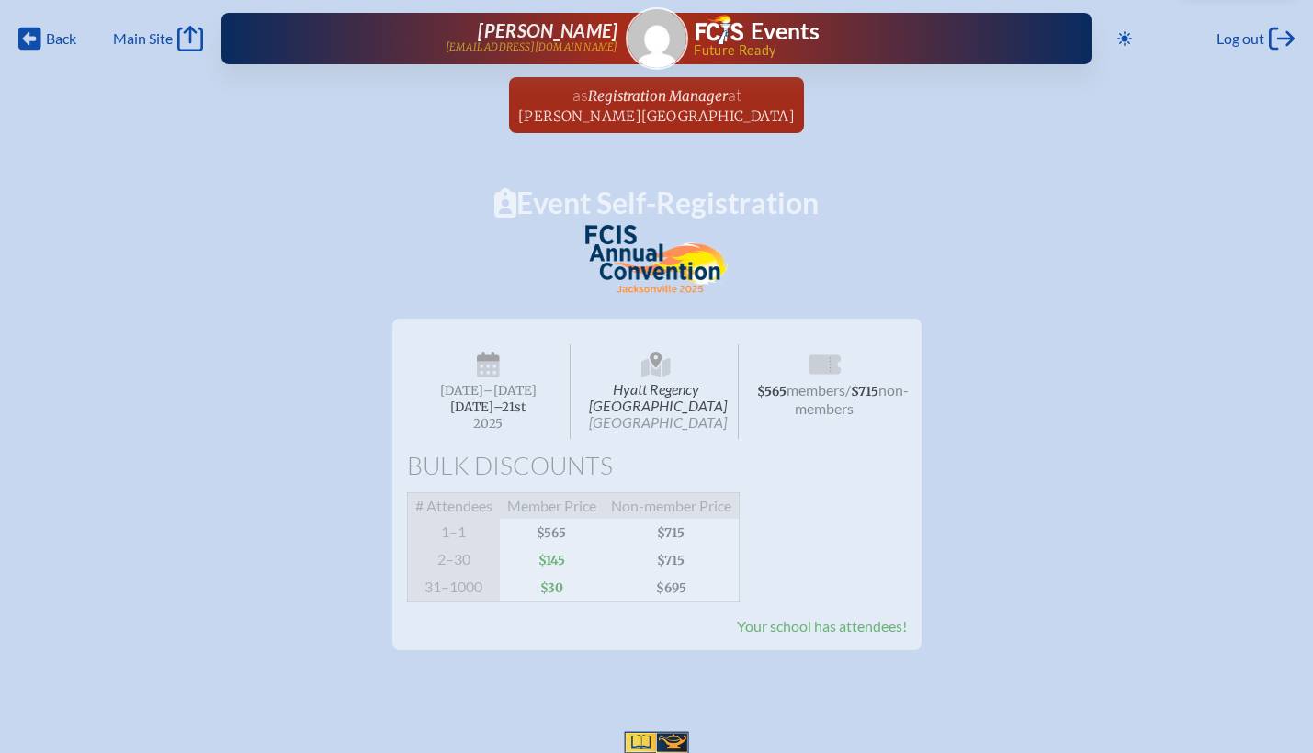
click at [1009, 305] on div "Hyatt Regency [GEOGRAPHIC_DATA] Jacksonville [DATE] –[DATE]–⁠21st , 2025 $565 m…" at bounding box center [656, 477] width 1254 height 346
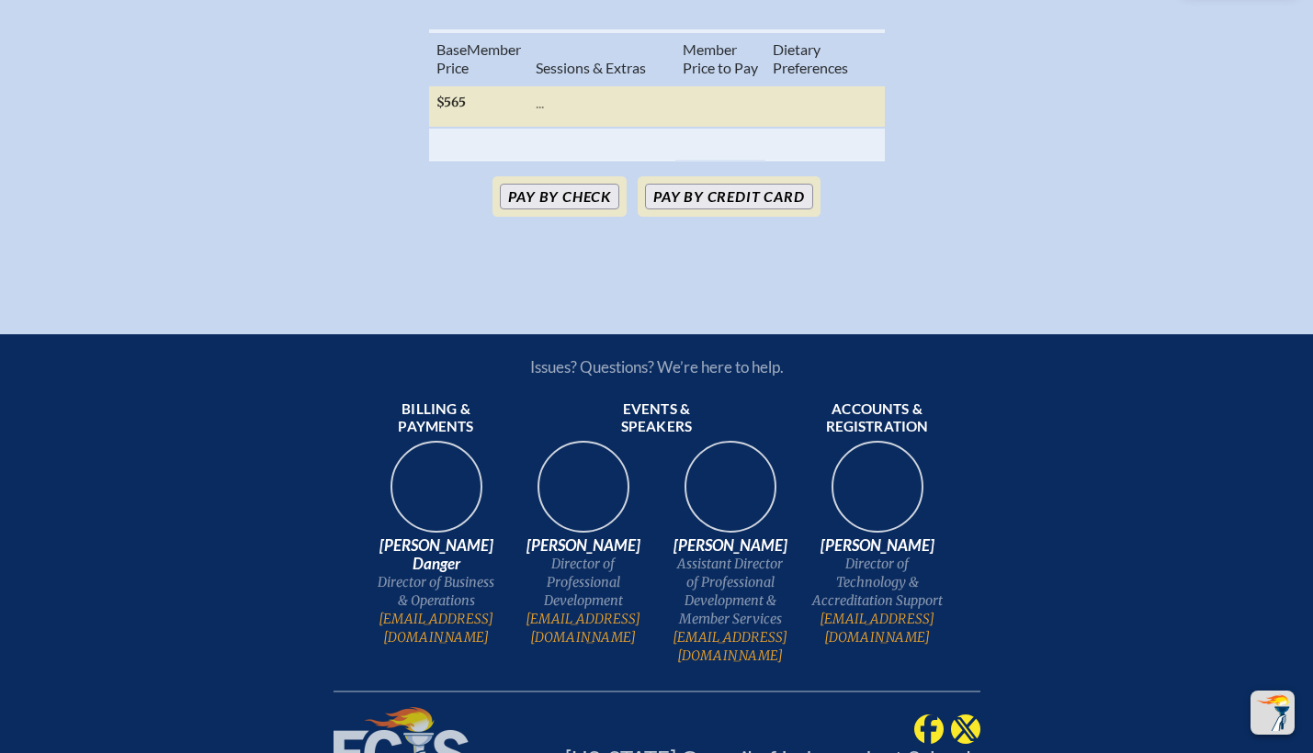
scroll to position [823, 0]
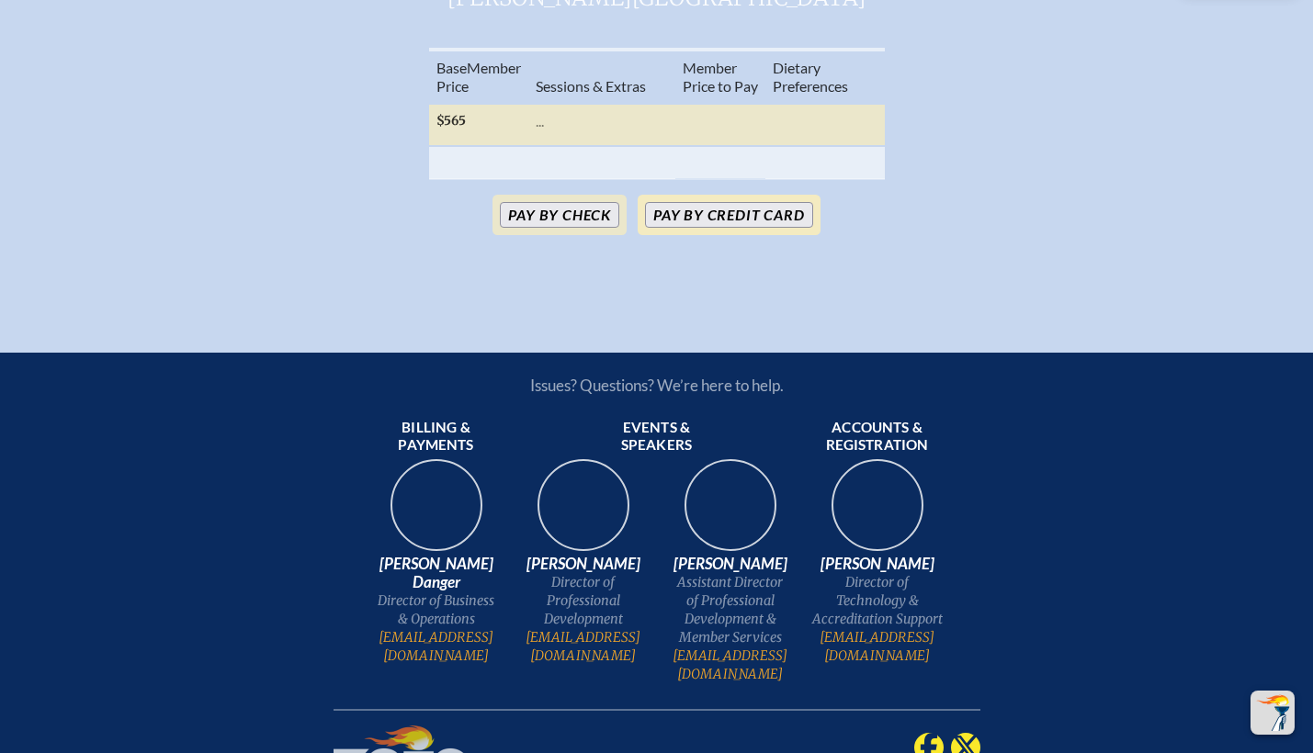
click at [728, 228] on button "Pay by Credit Card" at bounding box center [728, 215] width 167 height 26
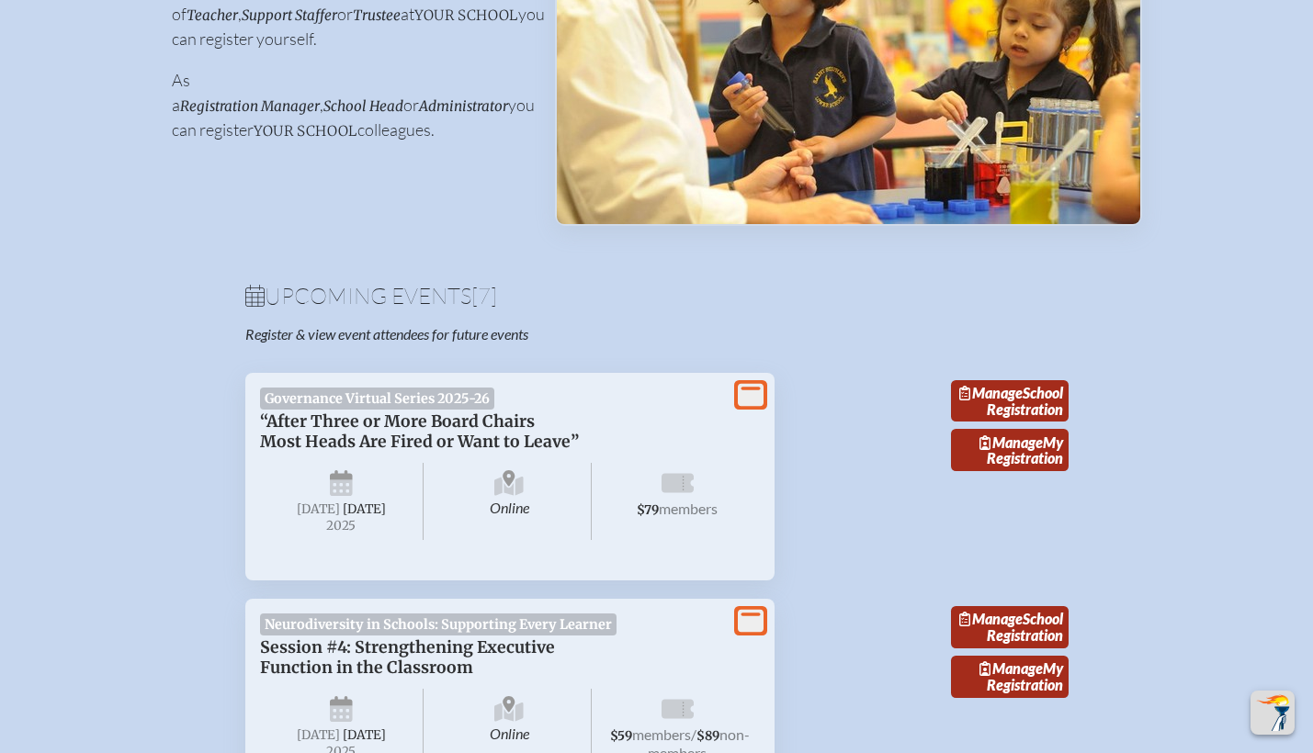
click at [492, 339] on p "Register & view event attendees for future events" at bounding box center [487, 334] width 485 height 18
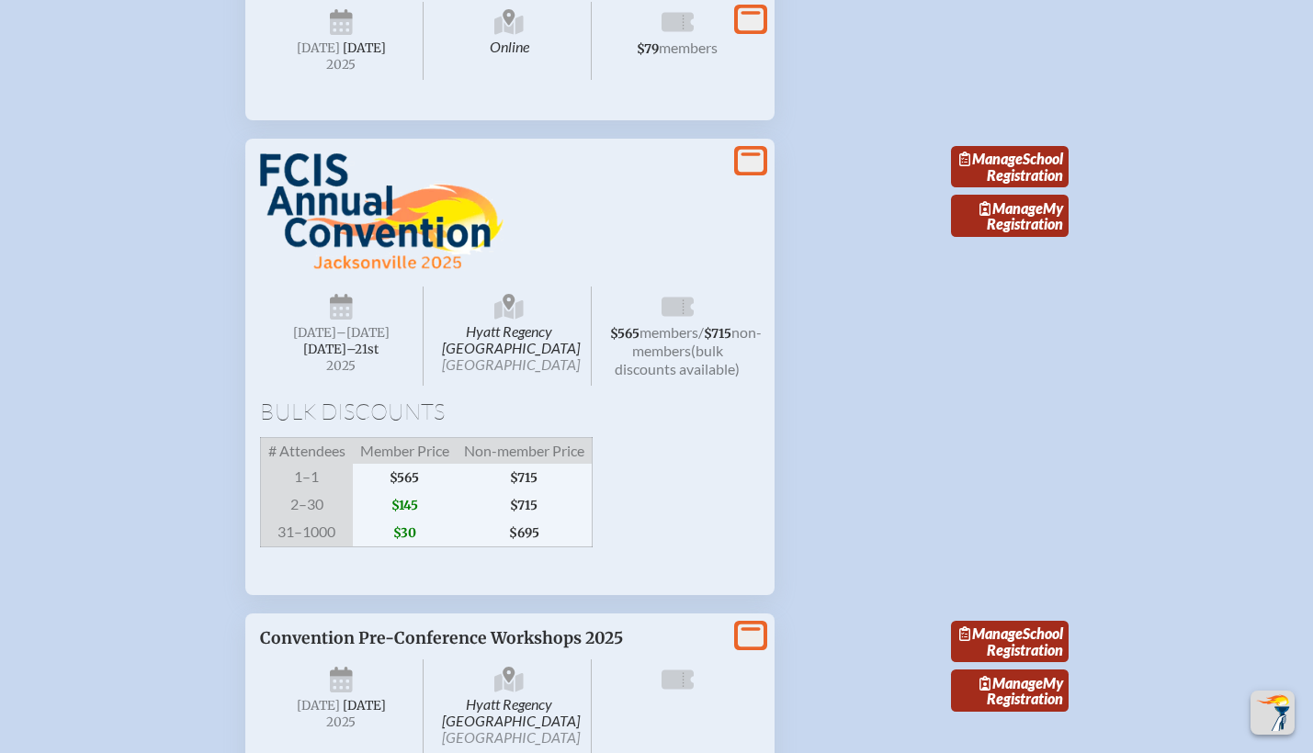
scroll to position [1317, 0]
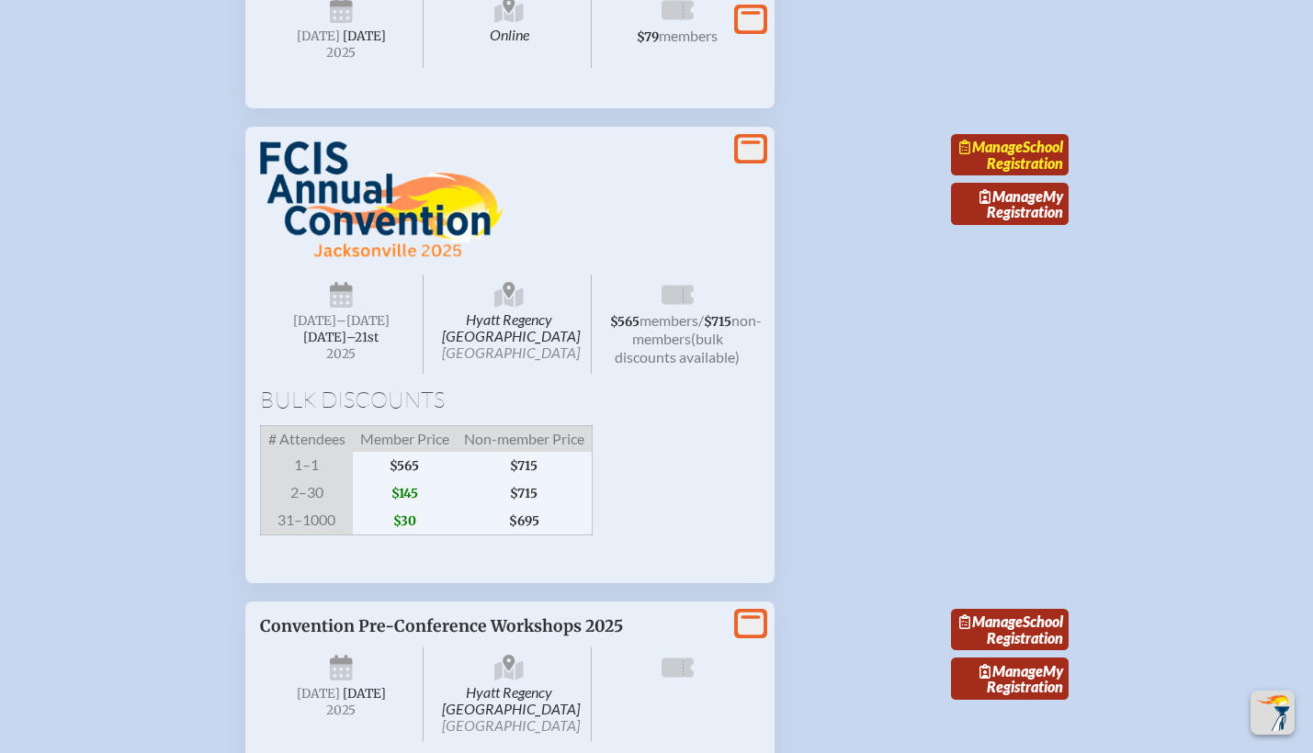
click at [1011, 176] on link "Manage School Registration" at bounding box center [1010, 155] width 118 height 42
